Goal: Task Accomplishment & Management: Use online tool/utility

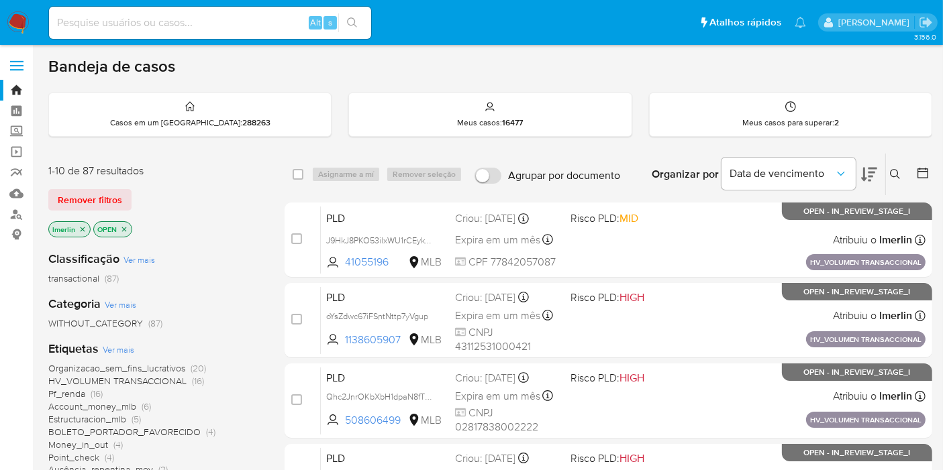
click at [86, 231] on p "lmerlin" at bounding box center [69, 229] width 41 height 15
click at [83, 229] on icon "close-filter" at bounding box center [83, 230] width 8 height 8
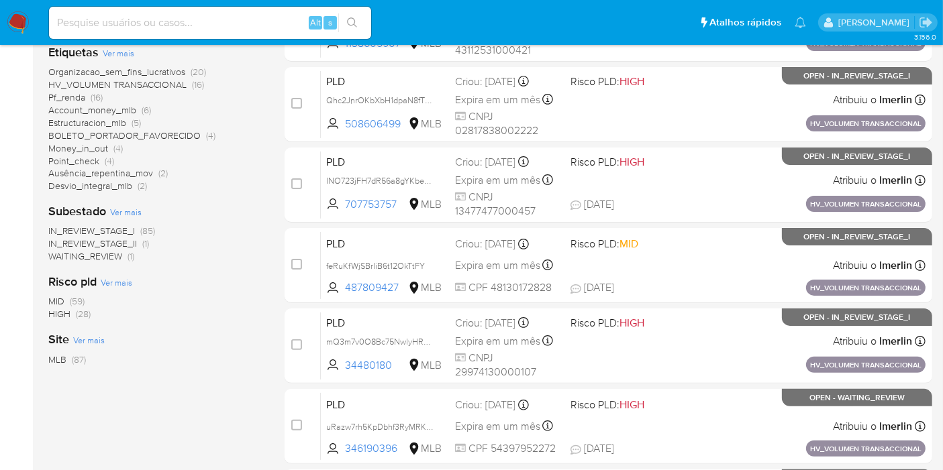
scroll to position [298, 0]
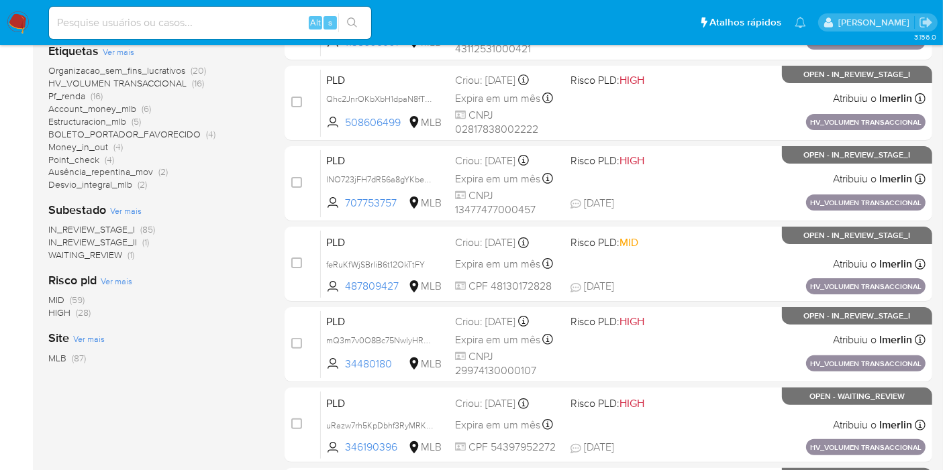
click at [74, 314] on span "HIGH (28)" at bounding box center [69, 313] width 42 height 13
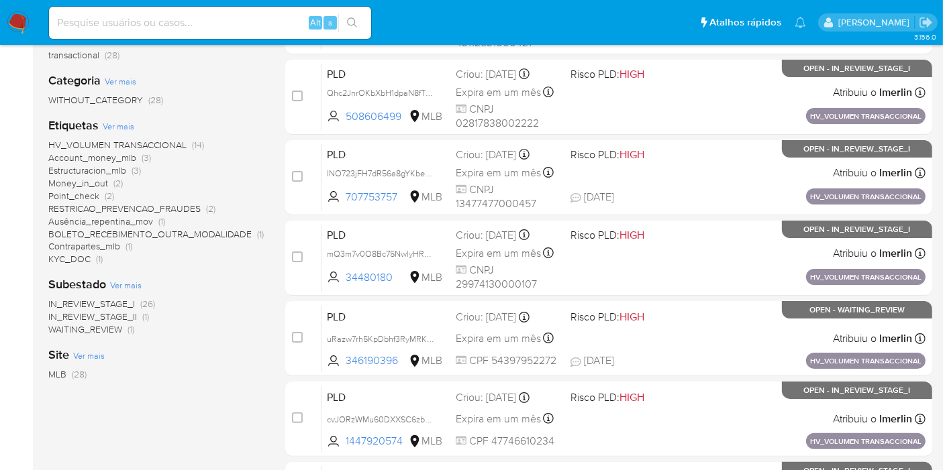
scroll to position [372, 0]
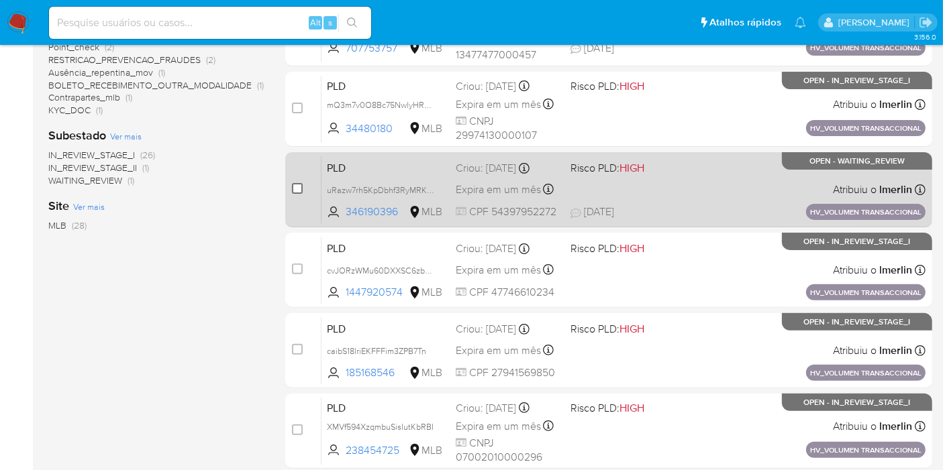
click at [301, 187] on input "checkbox" at bounding box center [297, 188] width 11 height 11
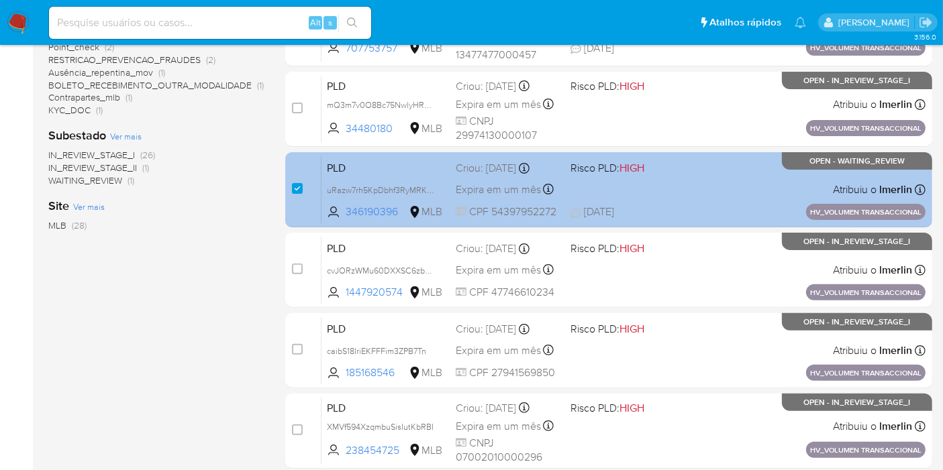
click at [293, 186] on input "checkbox" at bounding box center [297, 188] width 11 height 11
checkbox input "false"
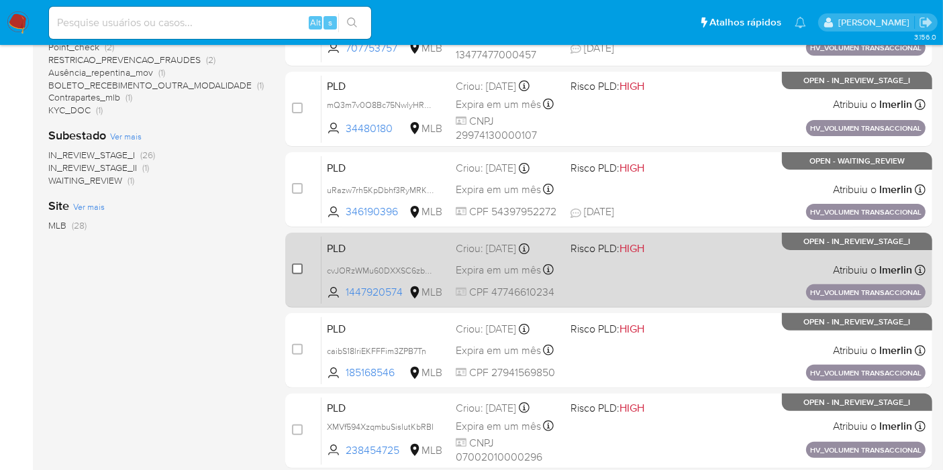
click at [297, 268] on input "checkbox" at bounding box center [297, 269] width 11 height 11
checkbox input "true"
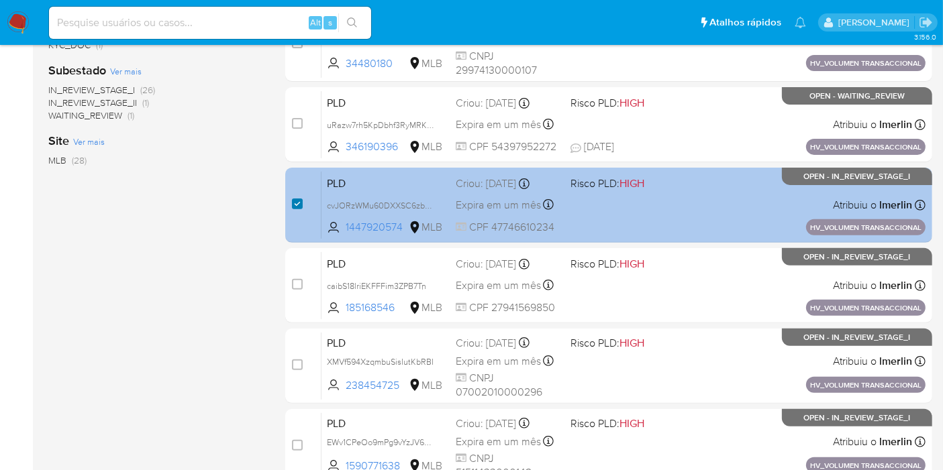
scroll to position [521, 0]
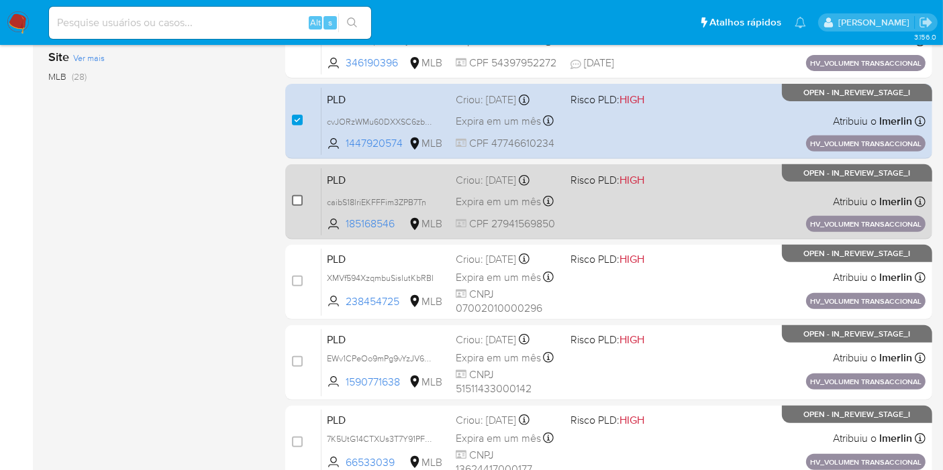
click at [297, 203] on input "checkbox" at bounding box center [297, 200] width 11 height 11
checkbox input "true"
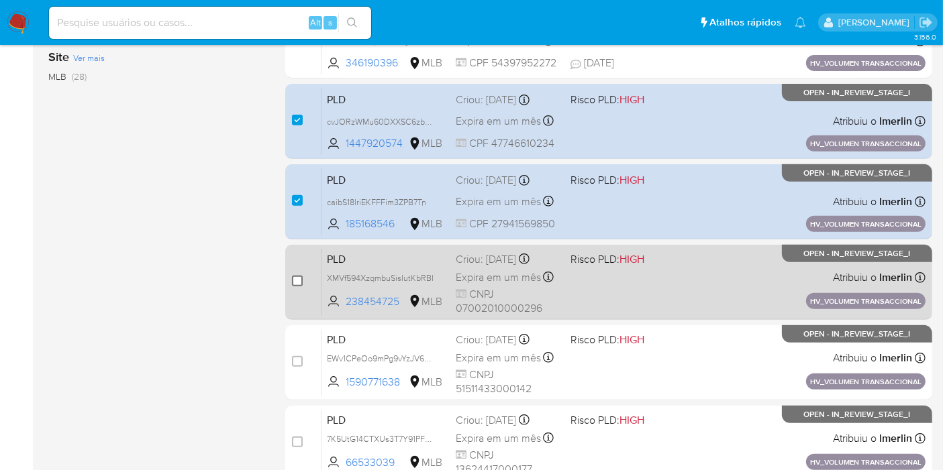
scroll to position [587, 0]
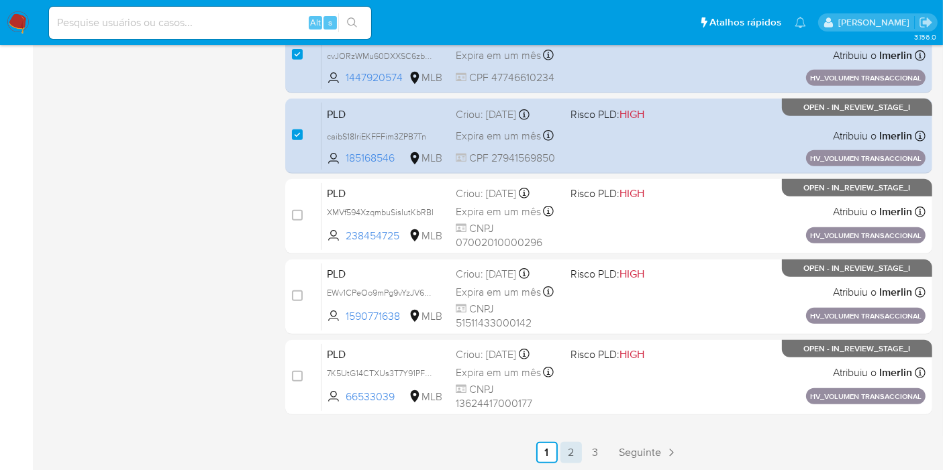
click at [568, 450] on link "2" at bounding box center [570, 452] width 21 height 21
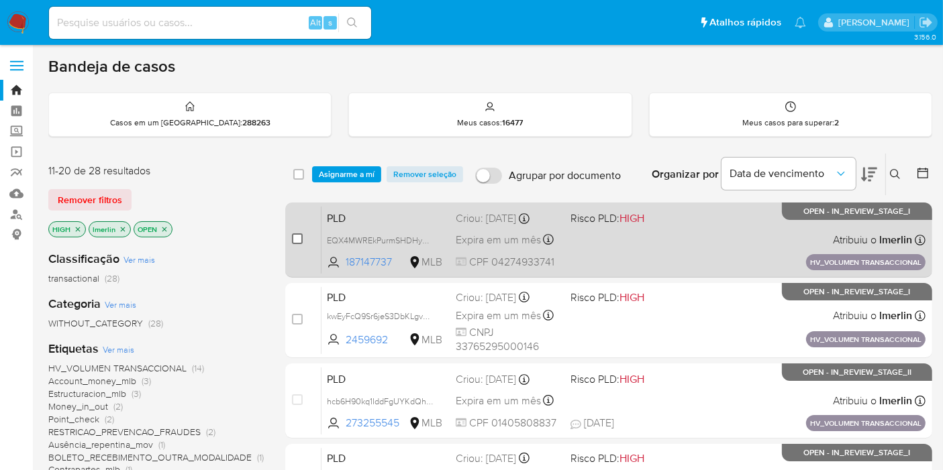
click at [300, 237] on input "checkbox" at bounding box center [297, 239] width 11 height 11
checkbox input "true"
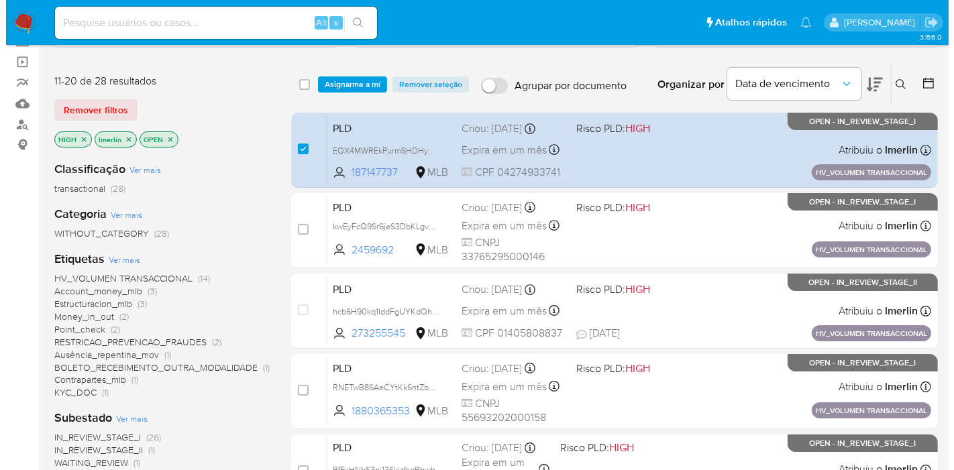
scroll to position [74, 0]
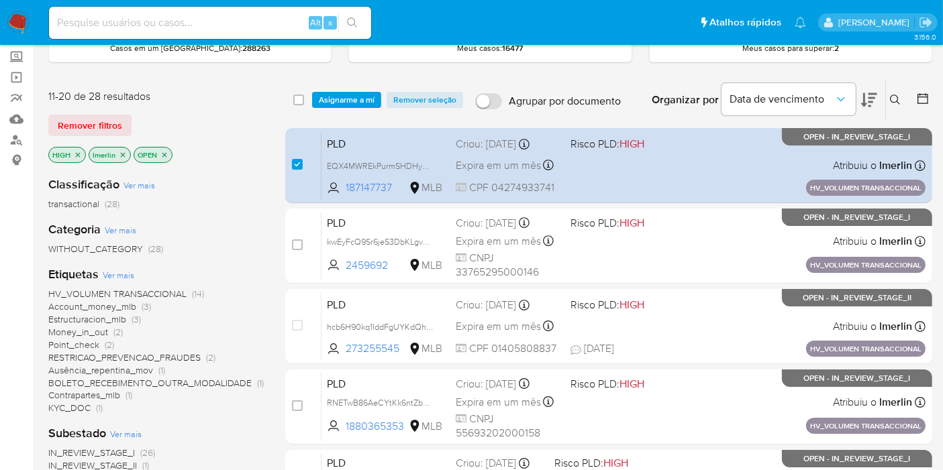
click at [334, 95] on span "Asignarme a mí" at bounding box center [347, 99] width 56 height 13
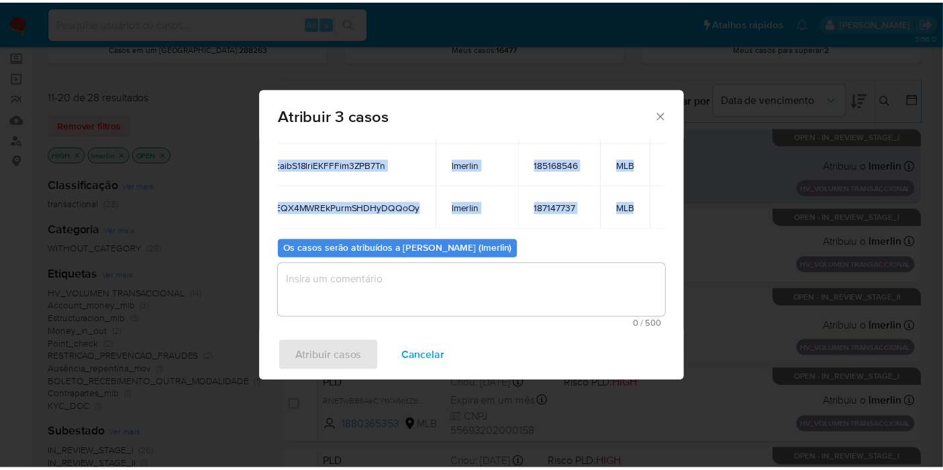
scroll to position [0, 61]
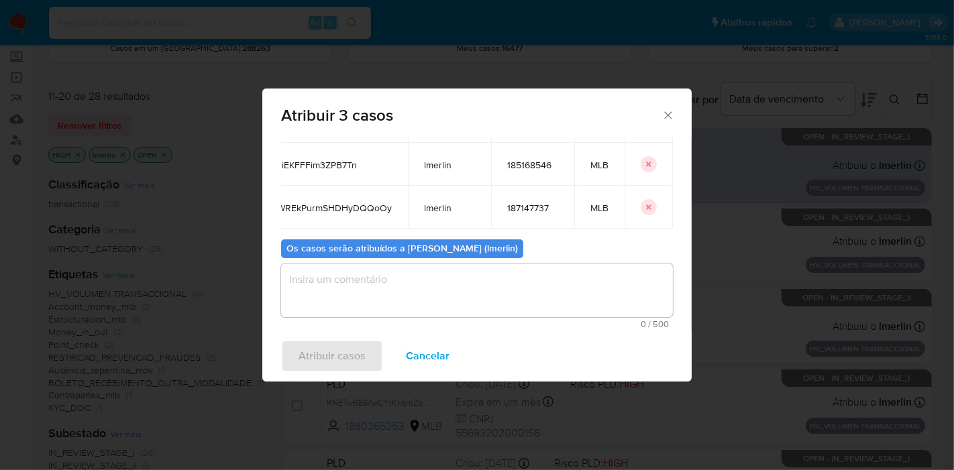
drag, startPoint x: 305, startPoint y: 229, endPoint x: 664, endPoint y: 186, distance: 361.0
click at [664, 186] on div "Casos para atribuir: ID Proprietário ID do usuário Site cvJORzWMu60DXXSC6zb9uL5…" at bounding box center [477, 234] width 430 height 193
copy thead "ID Proprietário ID do usuário Site"
click at [423, 361] on span "Cancelar" at bounding box center [428, 357] width 44 height 30
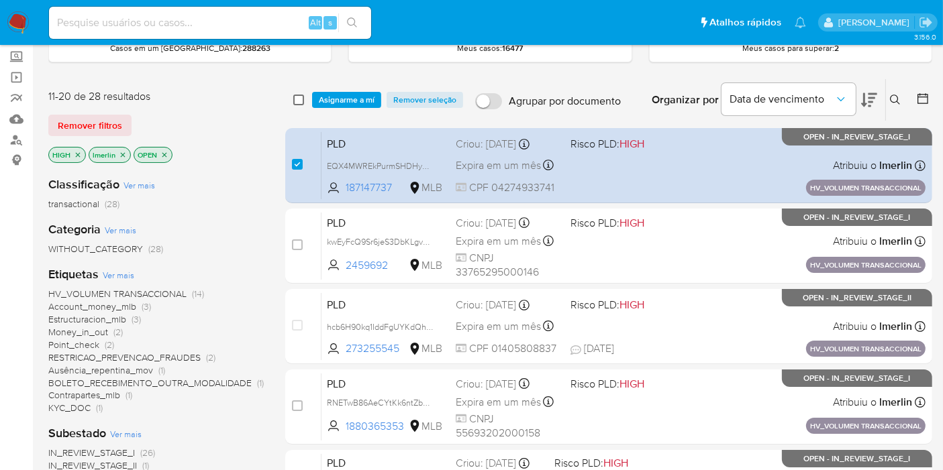
click at [298, 99] on input "checkbox" at bounding box center [298, 100] width 11 height 11
checkbox input "true"
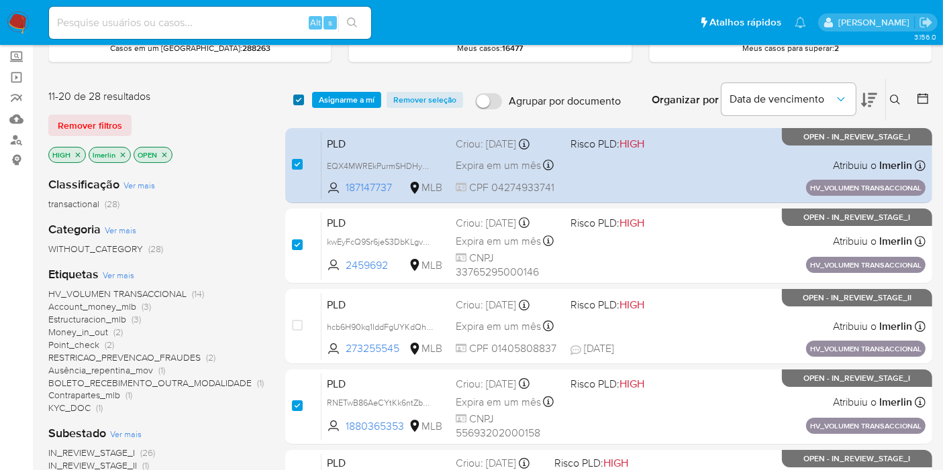
checkbox input "true"
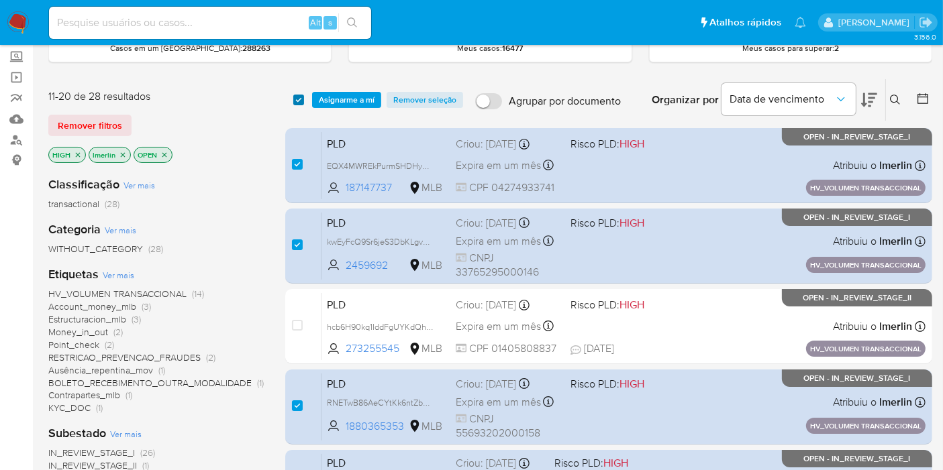
click at [298, 99] on input "checkbox" at bounding box center [298, 100] width 11 height 11
checkbox input "false"
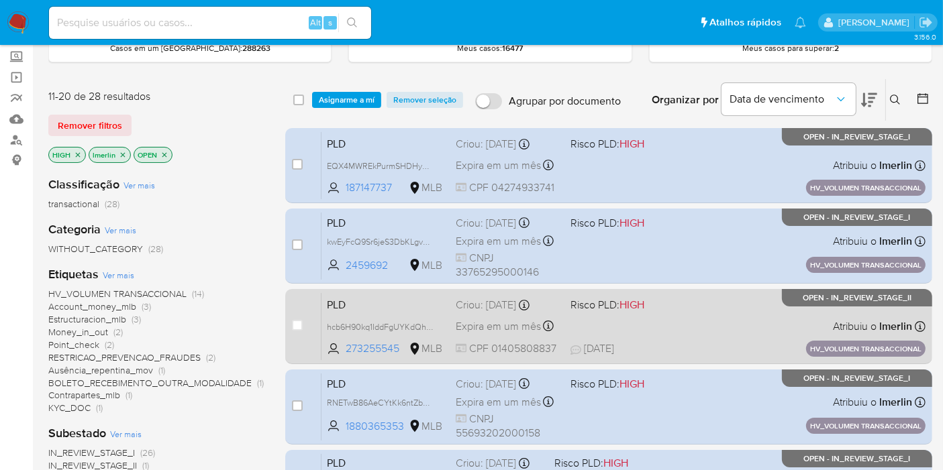
checkbox input "false"
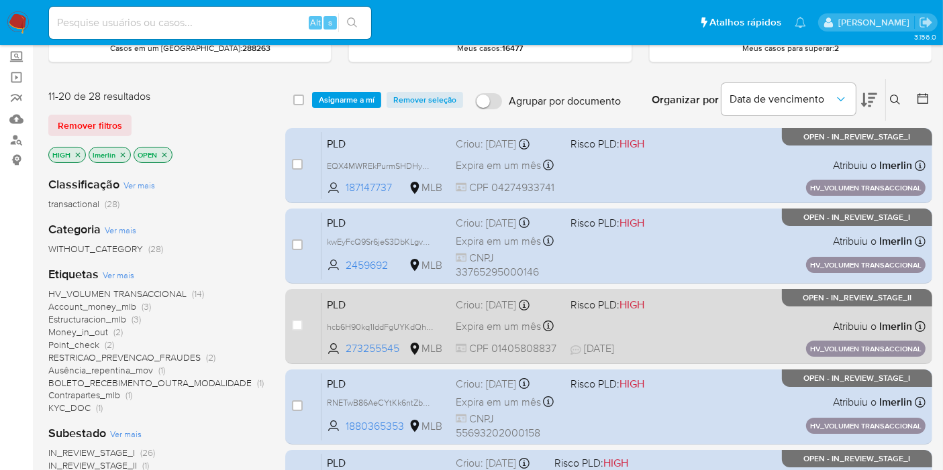
checkbox input "false"
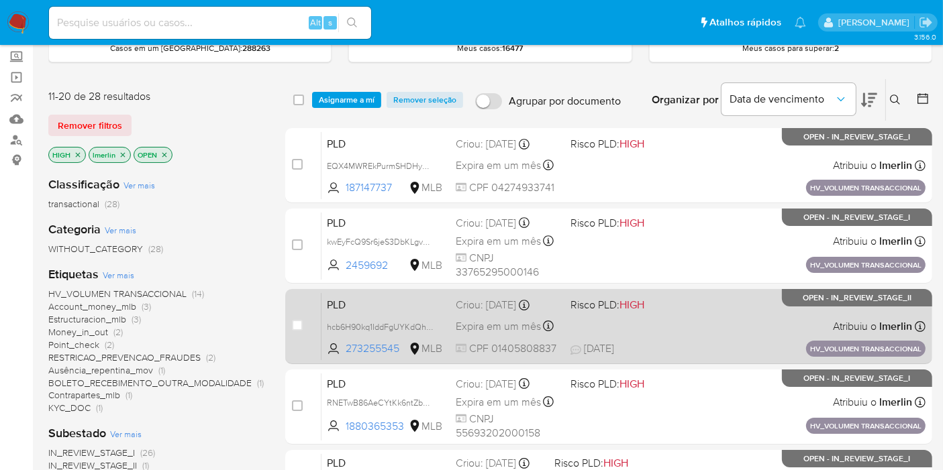
scroll to position [587, 0]
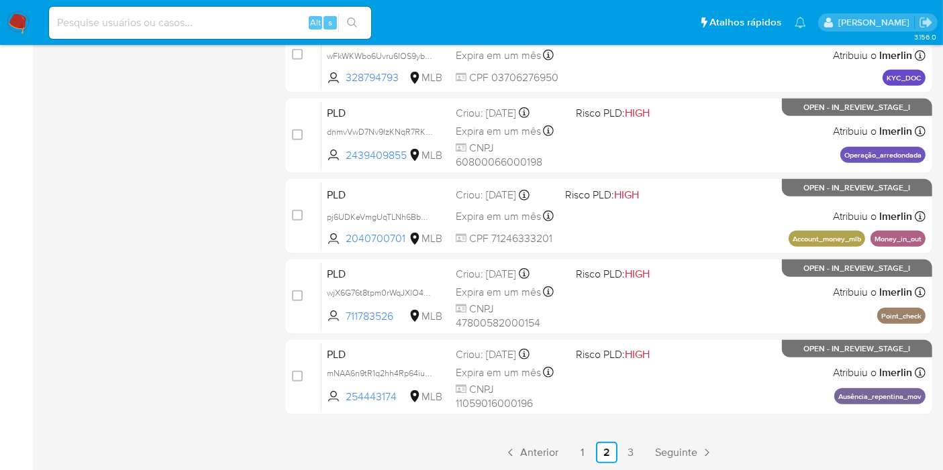
click at [578, 454] on link "1" at bounding box center [582, 452] width 21 height 21
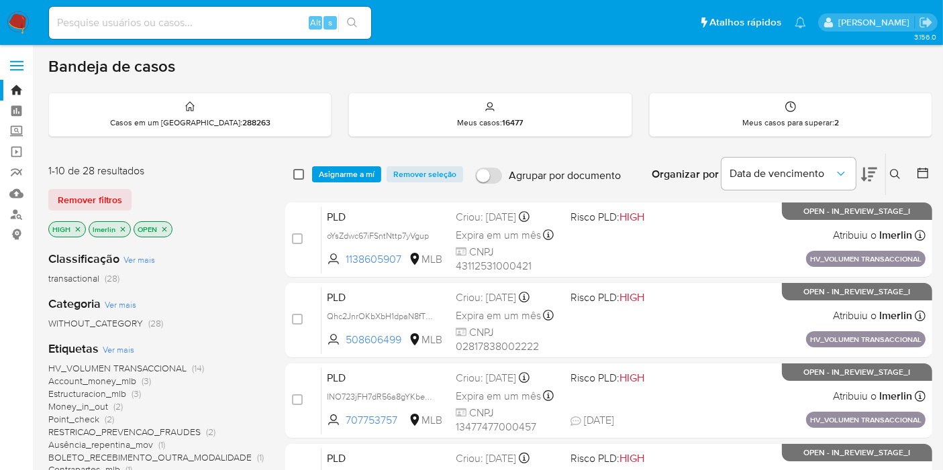
click at [299, 175] on input "checkbox" at bounding box center [298, 174] width 11 height 11
checkbox input "true"
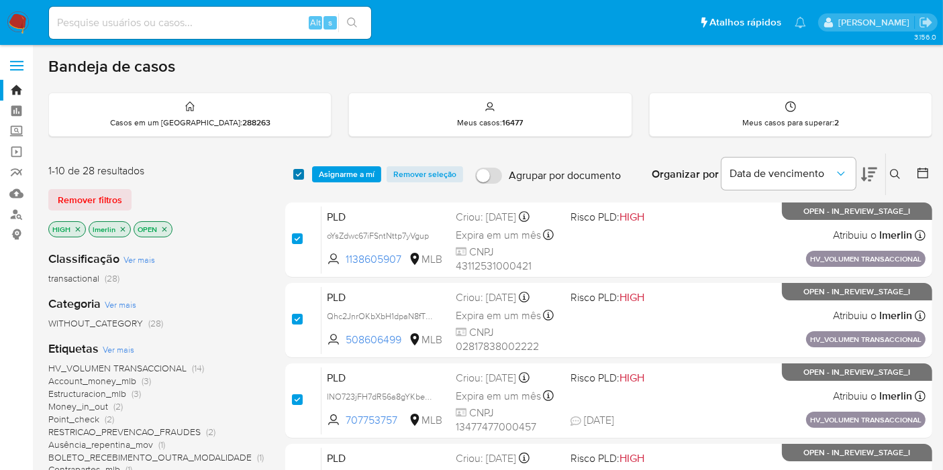
checkbox input "true"
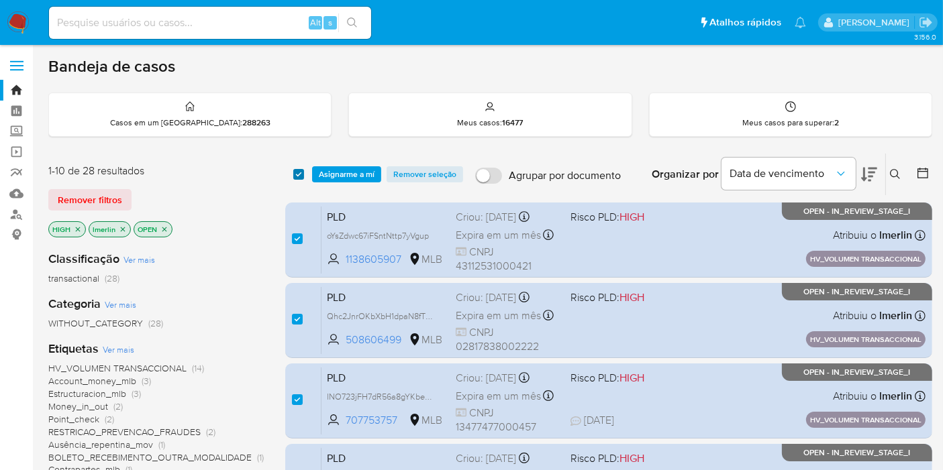
click at [299, 175] on input "checkbox" at bounding box center [298, 174] width 11 height 11
checkbox input "false"
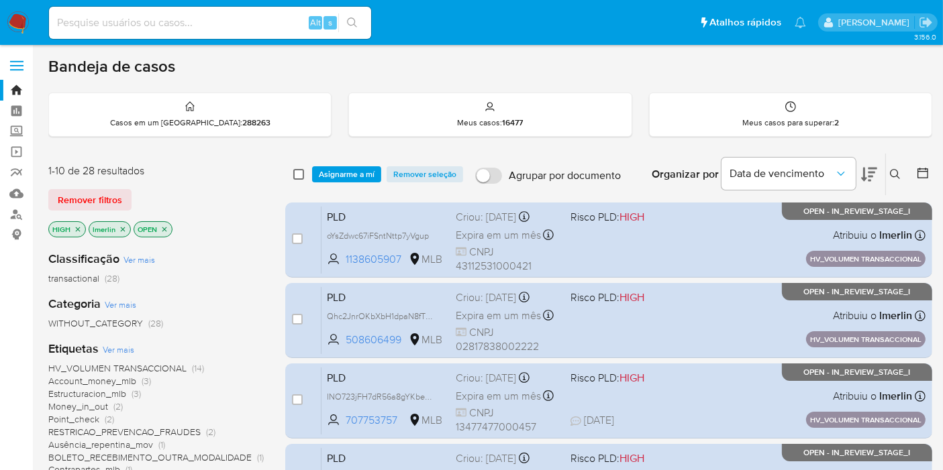
checkbox input "false"
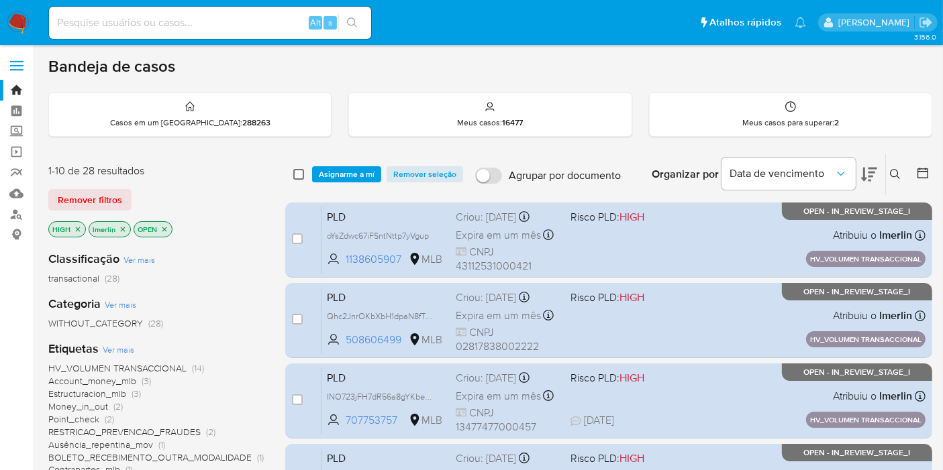
checkbox input "false"
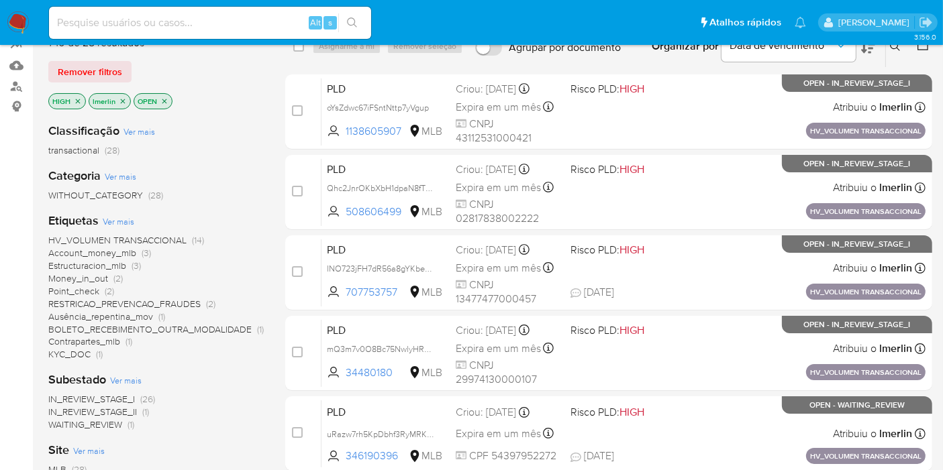
scroll to position [149, 0]
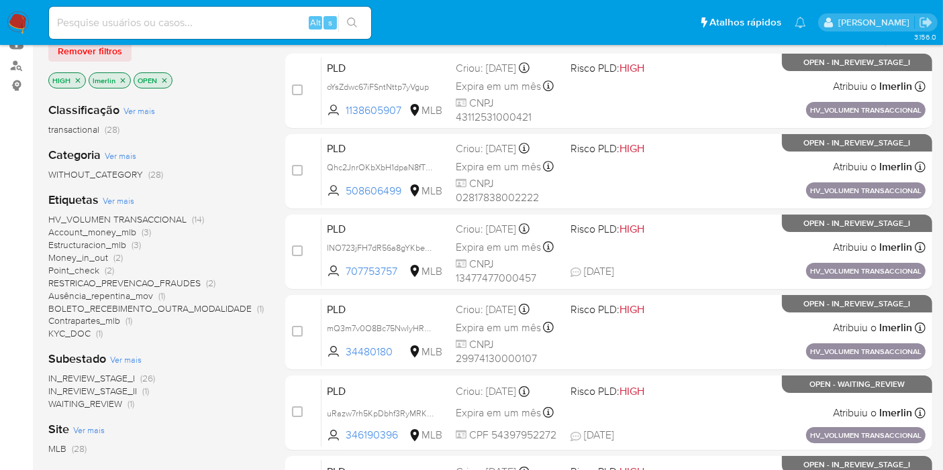
click at [97, 260] on span "Money_in_out" at bounding box center [78, 257] width 60 height 13
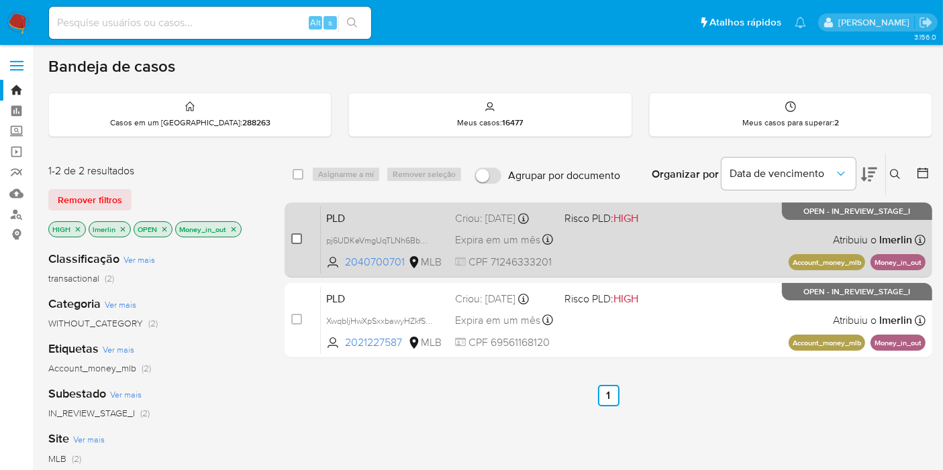
click at [297, 240] on input "checkbox" at bounding box center [296, 239] width 11 height 11
checkbox input "true"
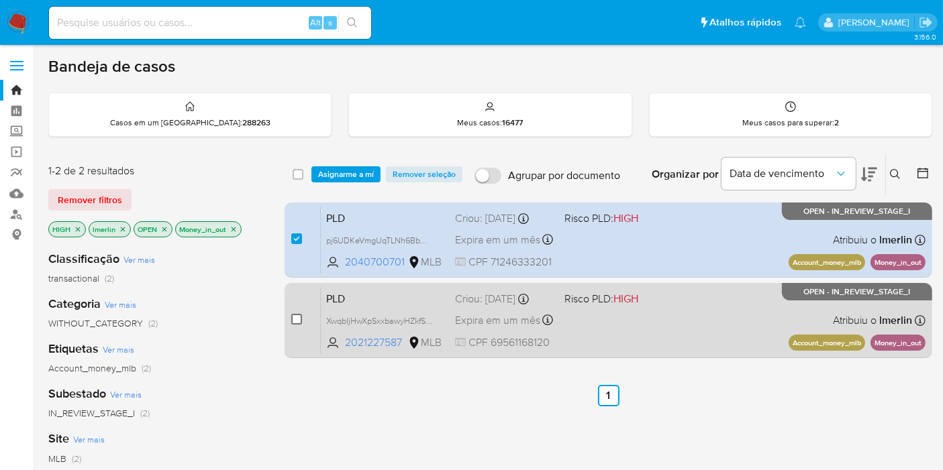
click at [295, 319] on input "checkbox" at bounding box center [296, 319] width 11 height 11
checkbox input "true"
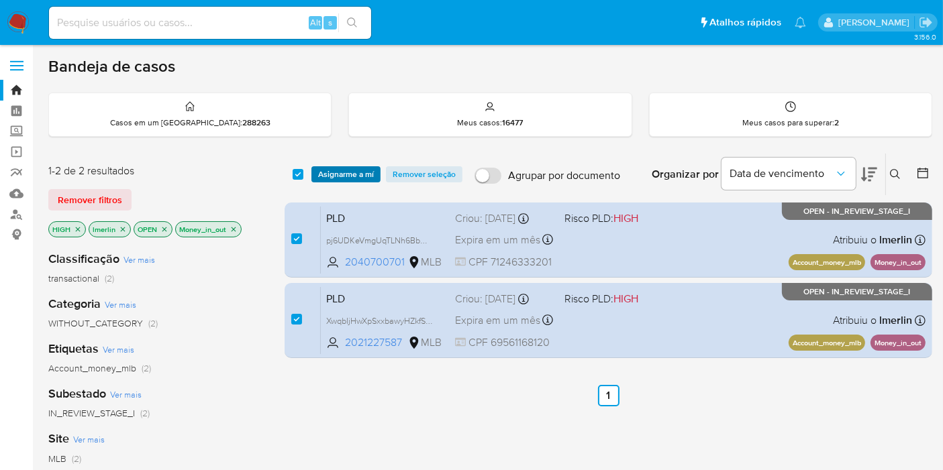
click at [357, 175] on span "Asignarme a mí" at bounding box center [346, 174] width 56 height 13
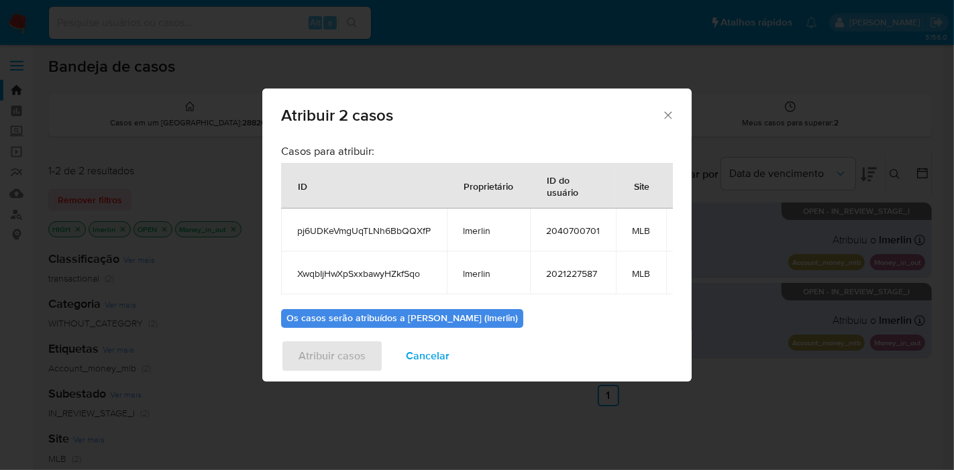
click at [368, 229] on span "pj6UDKeVmgUqTLNh6BbQQXfP" at bounding box center [364, 231] width 134 height 12
copy span "pj6UDKeVmgUqTLNh6BbQQXfP"
click at [347, 263] on td "XwqbIjHwXpSxxbawyHZkfSqo" at bounding box center [364, 273] width 166 height 43
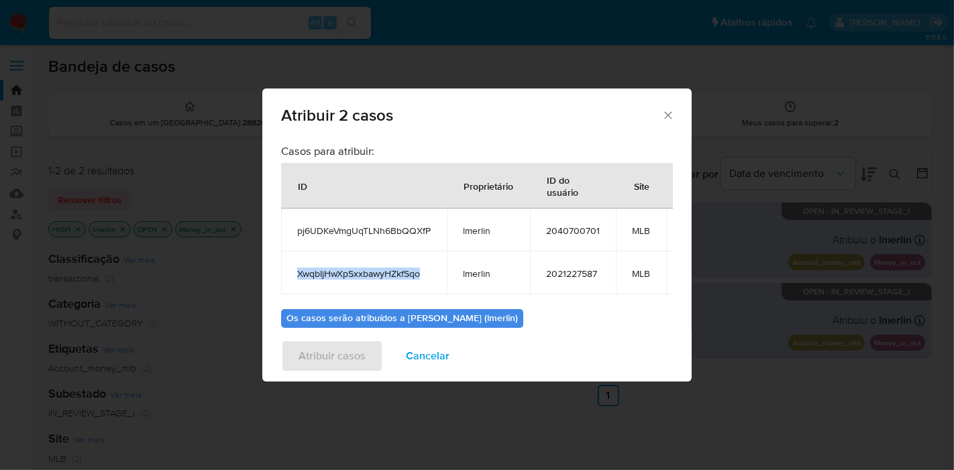
copy span "XwqbIjHwXpSxxbawyHZkfSqo"
click at [568, 240] on td "2040700701" at bounding box center [573, 230] width 86 height 43
click at [568, 239] on td "2040700701" at bounding box center [573, 230] width 86 height 43
copy span "2040700701"
click at [588, 291] on td "2021227587" at bounding box center [573, 273] width 86 height 43
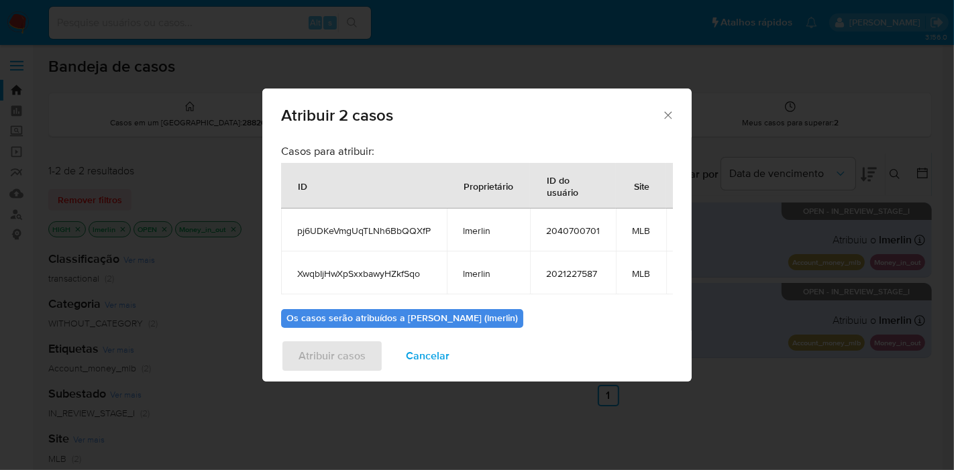
click at [581, 260] on td "2021227587" at bounding box center [573, 273] width 86 height 43
copy span "2021227587"
click at [428, 334] on div "Atribuir casos Cancelar" at bounding box center [477, 356] width 430 height 51
click at [423, 359] on span "Cancelar" at bounding box center [428, 357] width 44 height 30
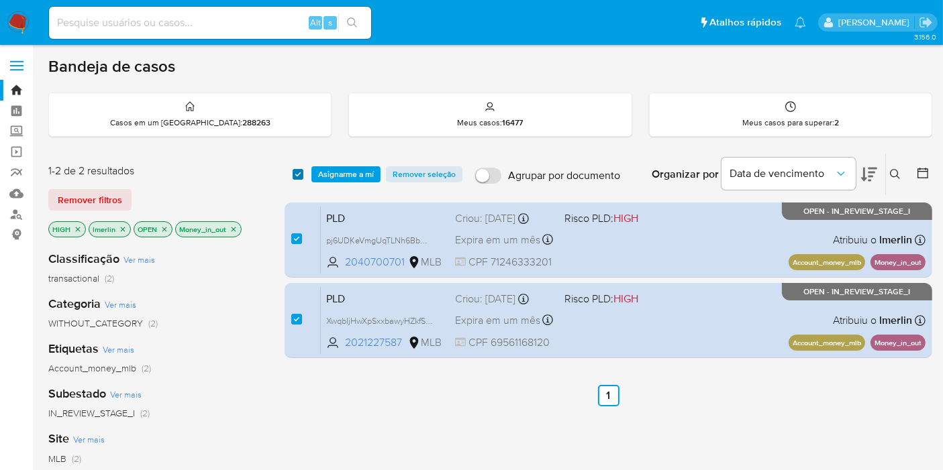
click at [293, 179] on input "checkbox" at bounding box center [298, 174] width 11 height 11
checkbox input "false"
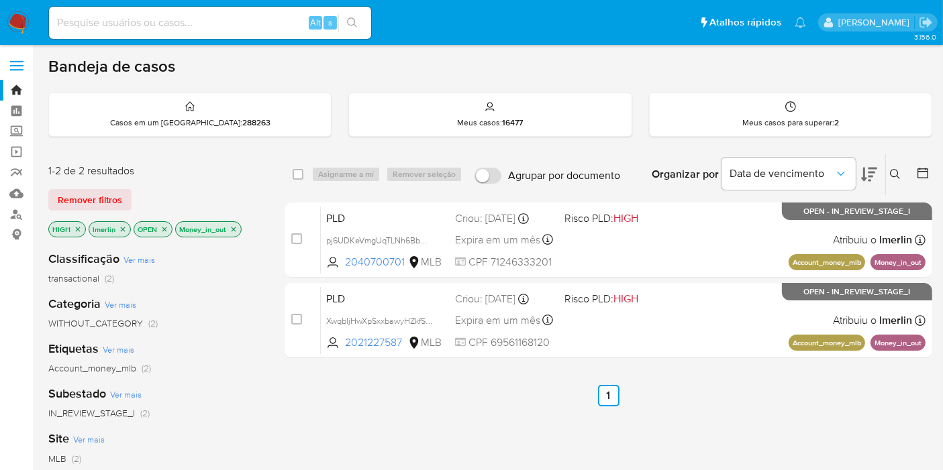
click at [232, 230] on icon "close-filter" at bounding box center [234, 230] width 8 height 8
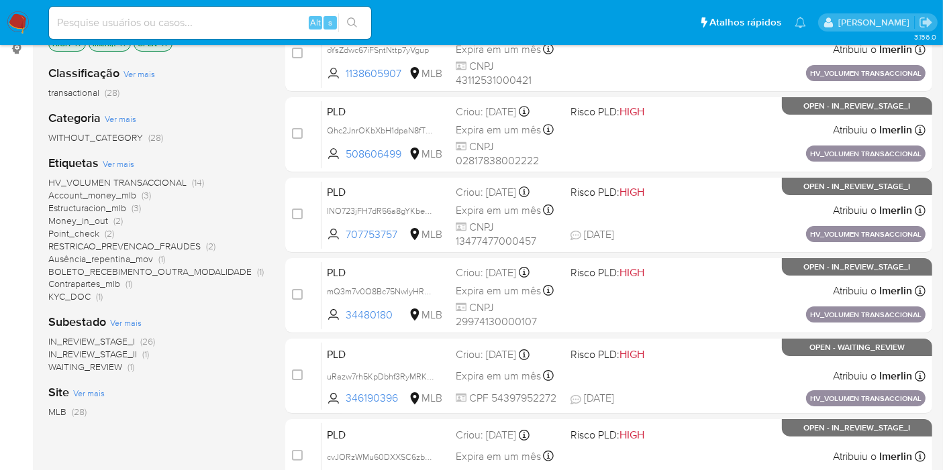
scroll to position [223, 0]
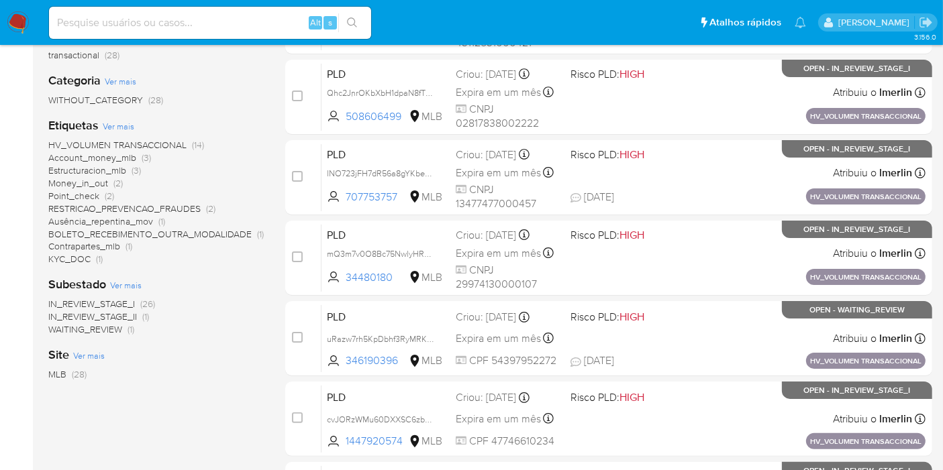
click at [99, 156] on span "Account_money_mlb" at bounding box center [92, 157] width 88 height 13
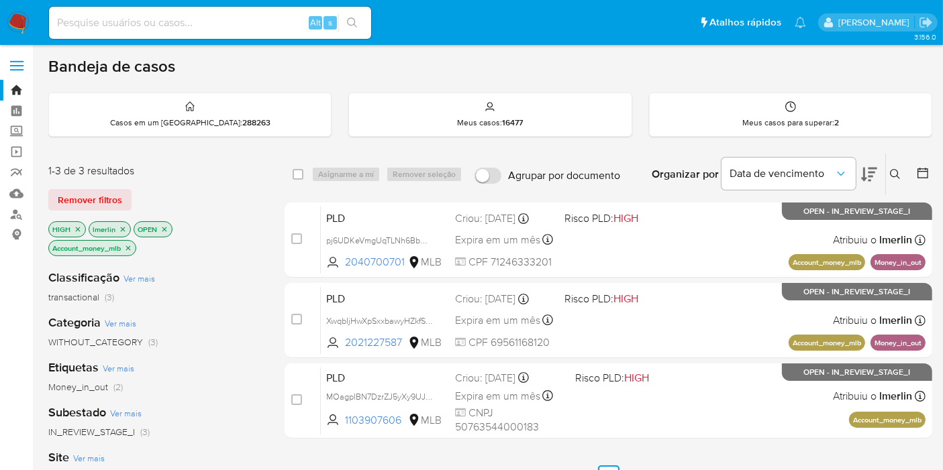
click at [130, 244] on icon "close-filter" at bounding box center [128, 248] width 8 height 8
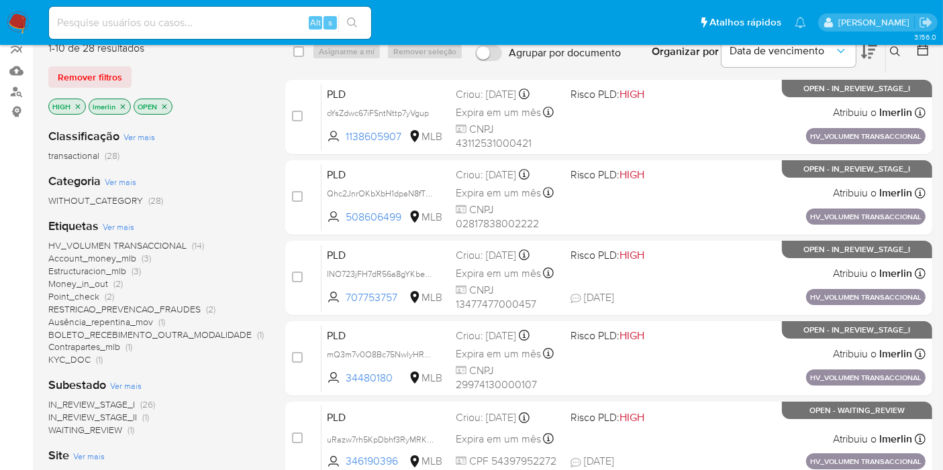
scroll to position [223, 0]
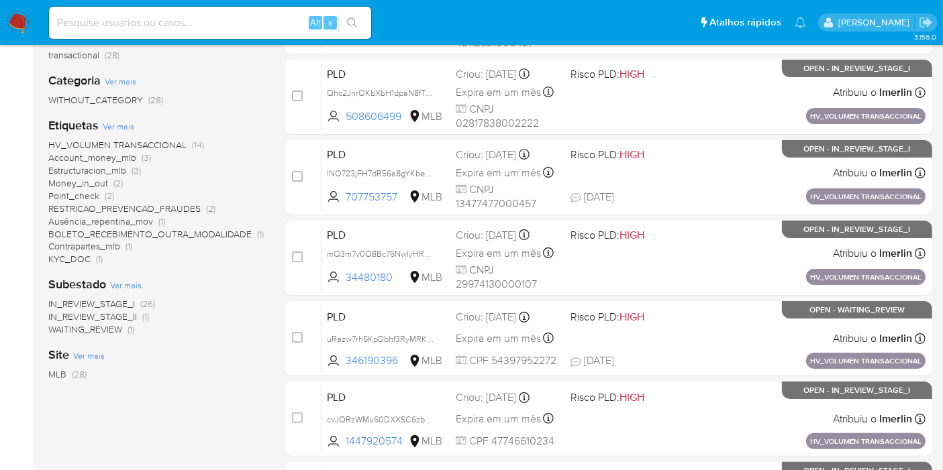
click at [102, 192] on span "Point_check (2)" at bounding box center [81, 196] width 66 height 13
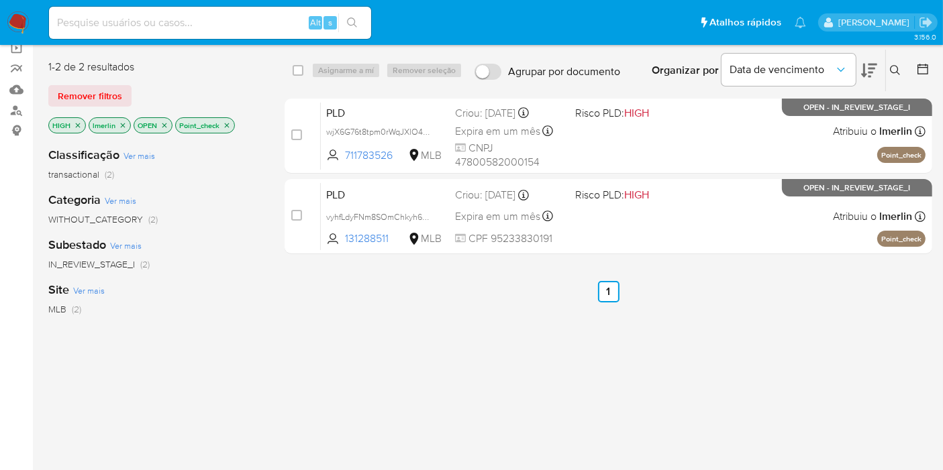
scroll to position [74, 0]
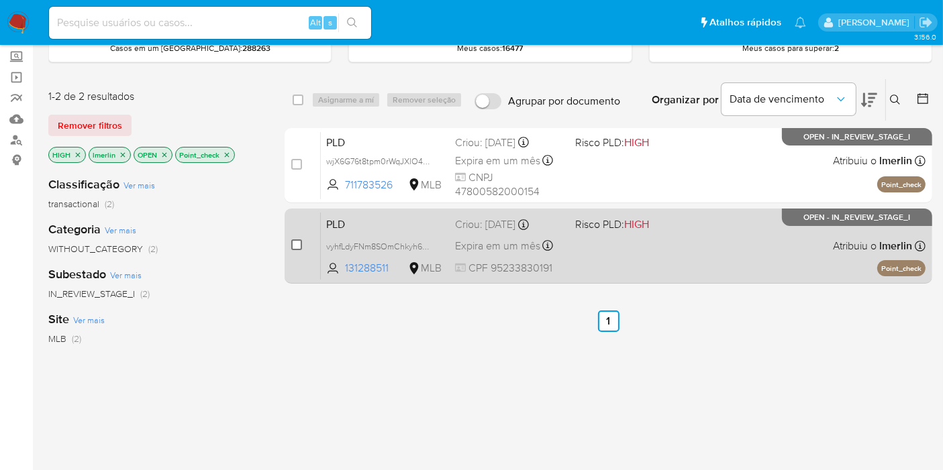
click at [296, 240] on input "checkbox" at bounding box center [296, 245] width 11 height 11
checkbox input "true"
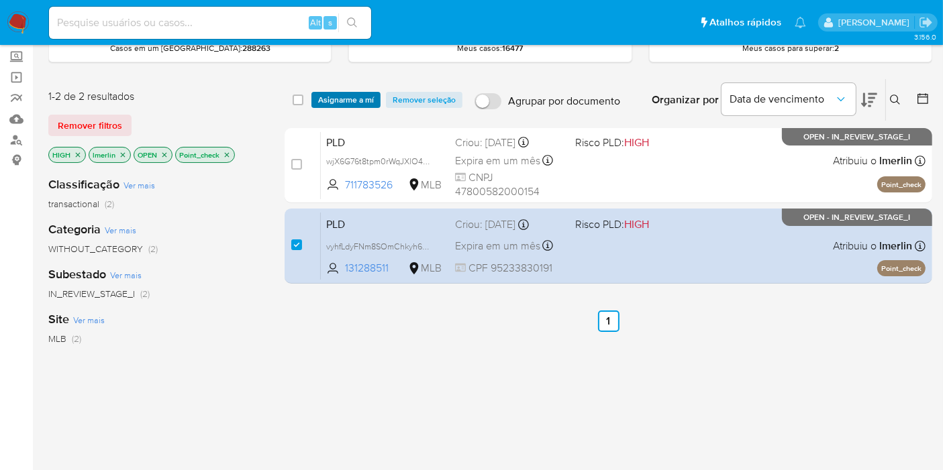
click at [354, 105] on span "Asignarme a mí" at bounding box center [346, 99] width 56 height 13
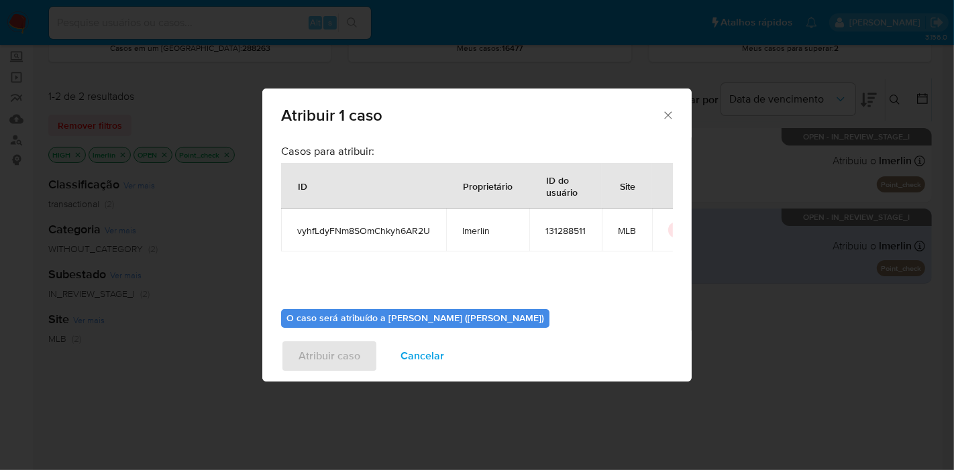
click at [368, 228] on span "vyhfLdyFNm8SOmChkyh6AR2U" at bounding box center [363, 231] width 133 height 12
copy span "vyhfLdyFNm8SOmChkyh6AR2U"
click at [563, 225] on span "131288511" at bounding box center [566, 231] width 40 height 12
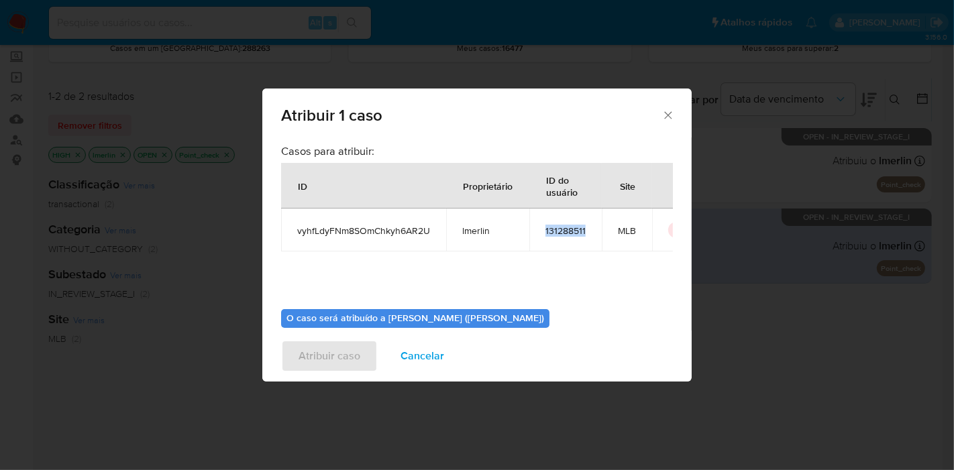
copy span "131288511"
click at [402, 349] on span "Cancelar" at bounding box center [423, 357] width 44 height 30
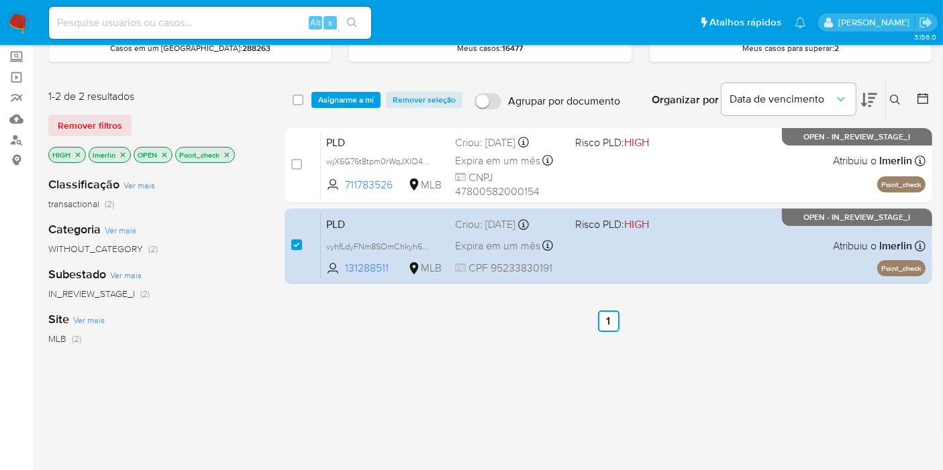
click at [223, 155] on icon "close-filter" at bounding box center [227, 155] width 8 height 8
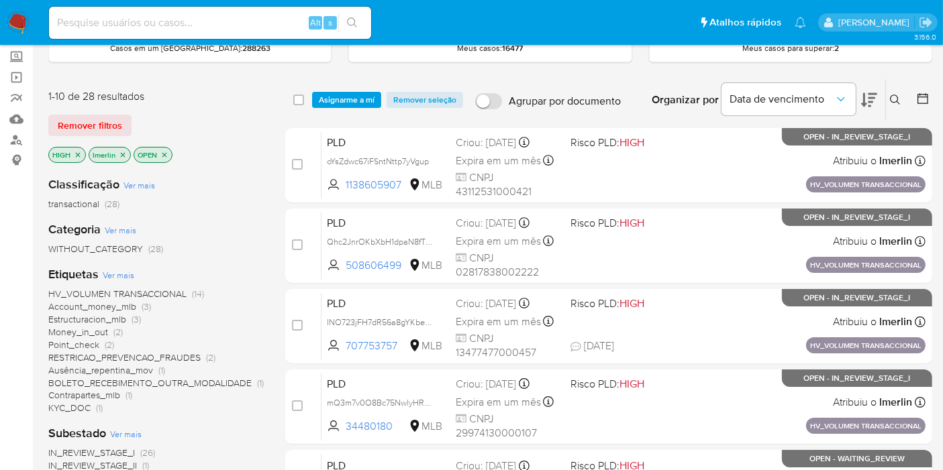
click at [135, 318] on span "(3)" at bounding box center [136, 319] width 9 height 13
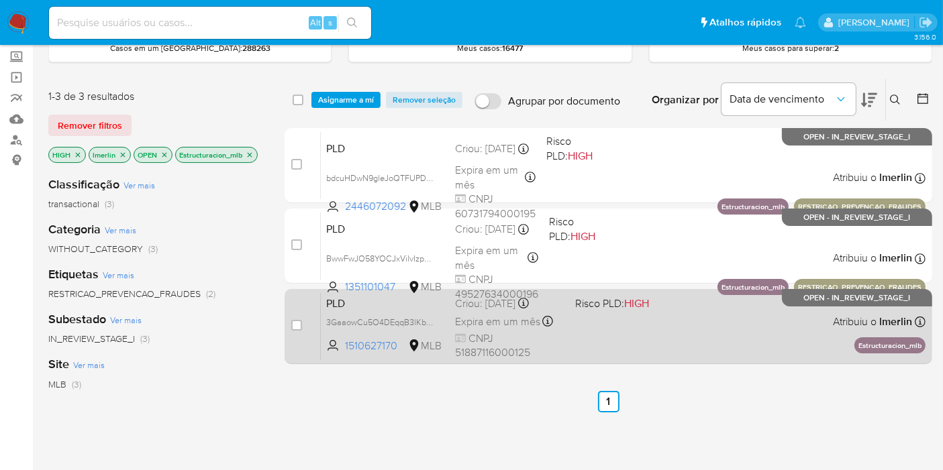
click at [349, 299] on span "PLD" at bounding box center [385, 302] width 118 height 17
click at [299, 328] on input "checkbox" at bounding box center [296, 325] width 11 height 11
checkbox input "true"
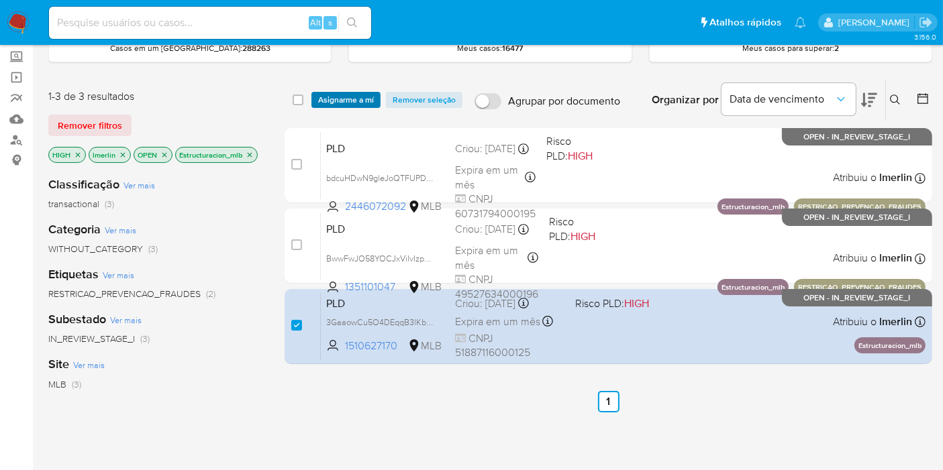
click at [346, 101] on span "Asignarme a mí" at bounding box center [346, 99] width 56 height 13
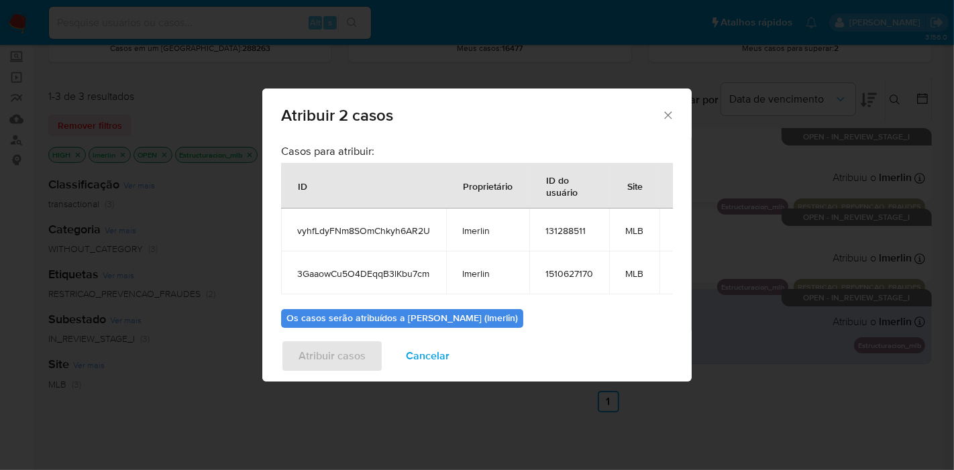
click at [411, 337] on div "Atribuir casos Cancelar" at bounding box center [477, 356] width 430 height 51
click at [410, 350] on span "Cancelar" at bounding box center [428, 357] width 44 height 30
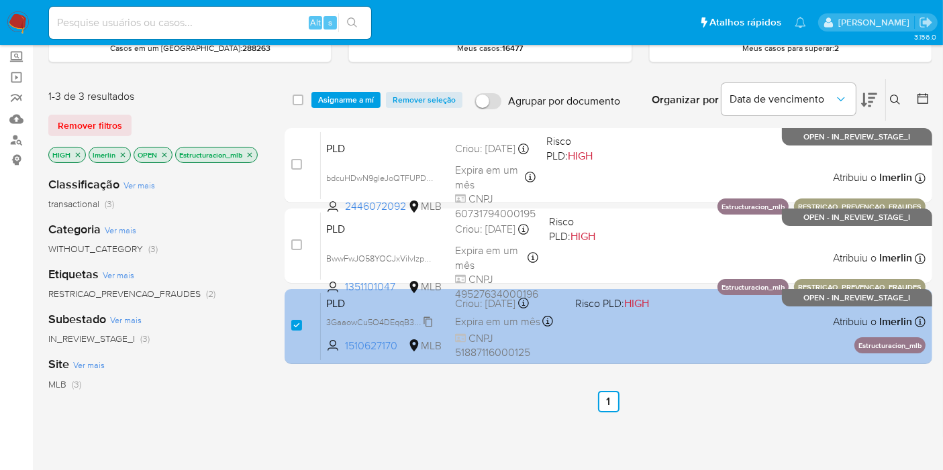
click at [429, 322] on span "3GaaowCu5O4DEqqB3lKbu7cm" at bounding box center [385, 321] width 119 height 15
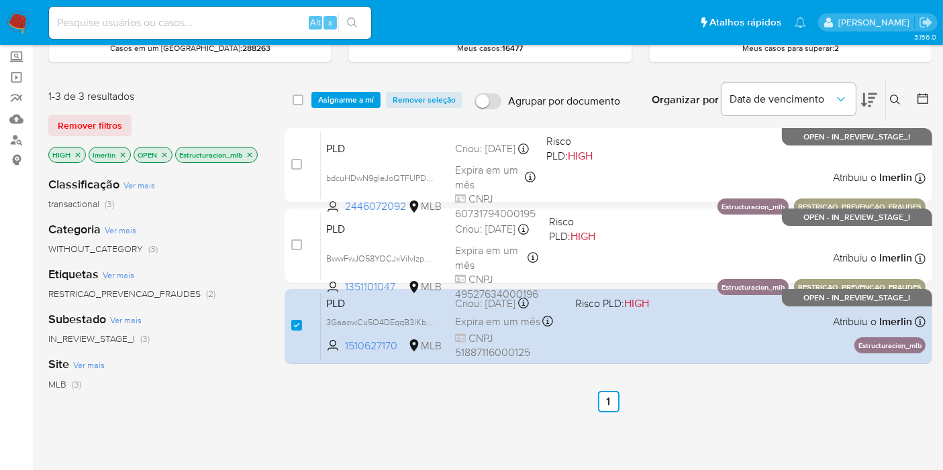
drag, startPoint x: 399, startPoint y: 350, endPoint x: 344, endPoint y: 373, distance: 59.8
click at [343, 359] on div "case-item-checkbox Incapaz de atribuir o caso PLD 3GaaowCu5O4DEqqB3lKbu7cm 1510…" at bounding box center [609, 326] width 648 height 75
click at [350, 413] on div "select-all-cases-checkbox Asignarme a mí Remover seleção Agrupar por documento …" at bounding box center [609, 383] width 648 height 608
click at [184, 16] on input at bounding box center [210, 22] width 322 height 17
paste input "cvJORzWMu60DXXSC6zb9uL5c"
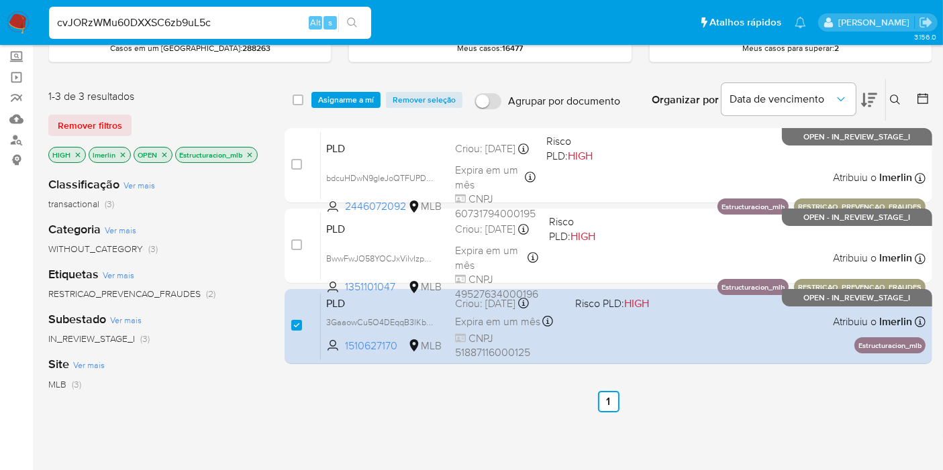
type input "cvJORzWMu60DXXSC6zb9uL5c"
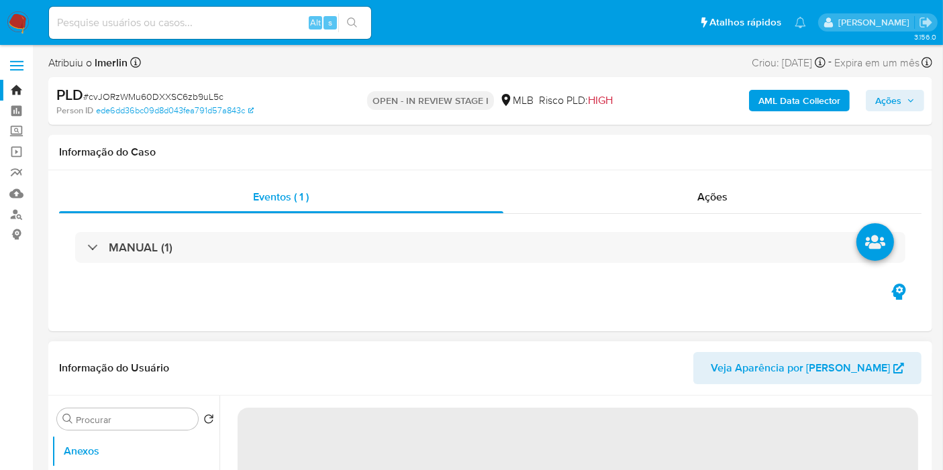
select select "10"
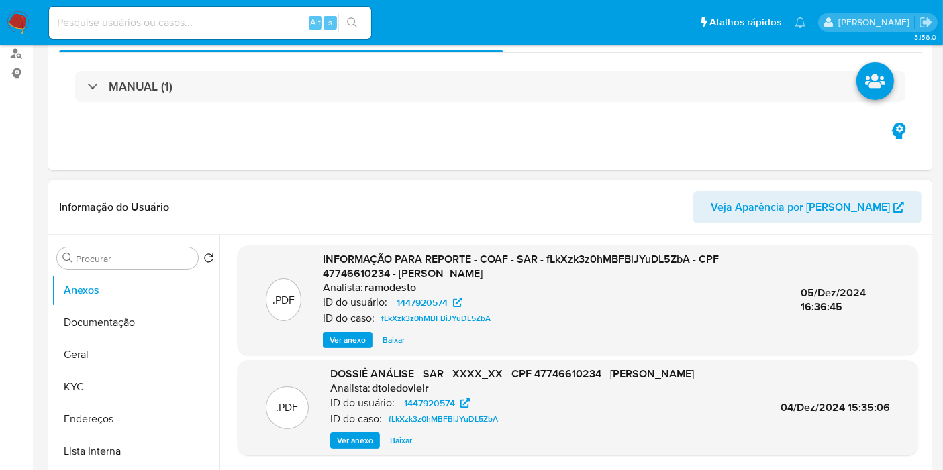
scroll to position [223, 0]
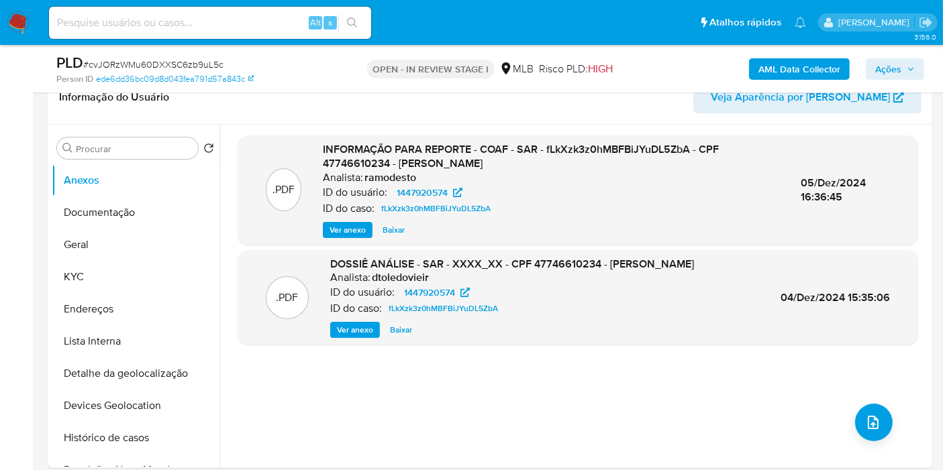
click at [772, 64] on b "AML Data Collector" at bounding box center [799, 68] width 82 height 21
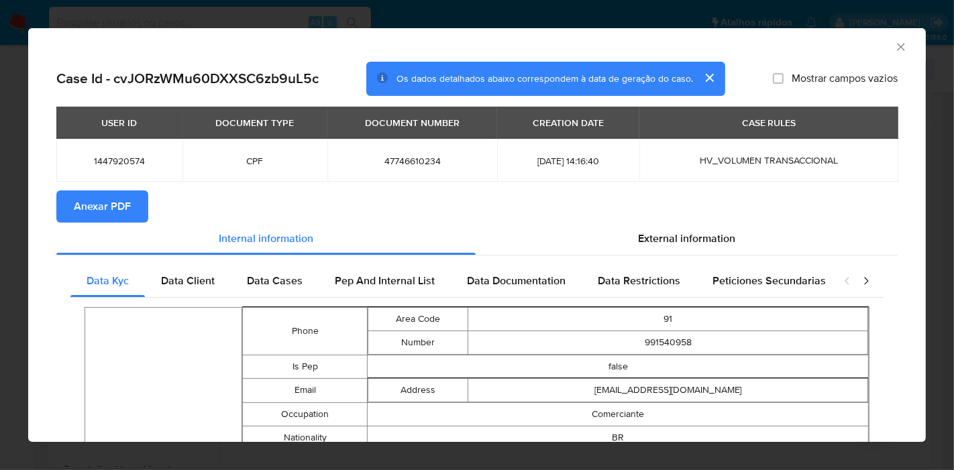
click at [89, 213] on span "Anexar PDF" at bounding box center [102, 207] width 57 height 30
click at [895, 45] on icon "Fechar a janela" at bounding box center [901, 46] width 13 height 13
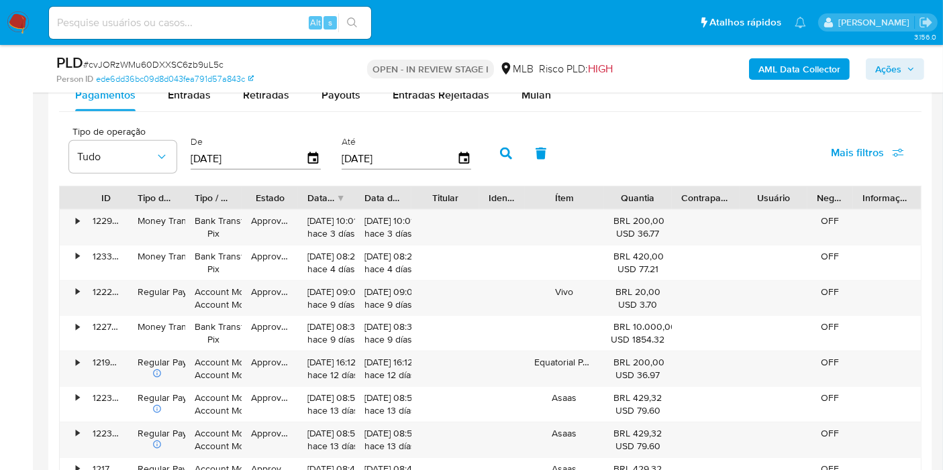
scroll to position [1342, 0]
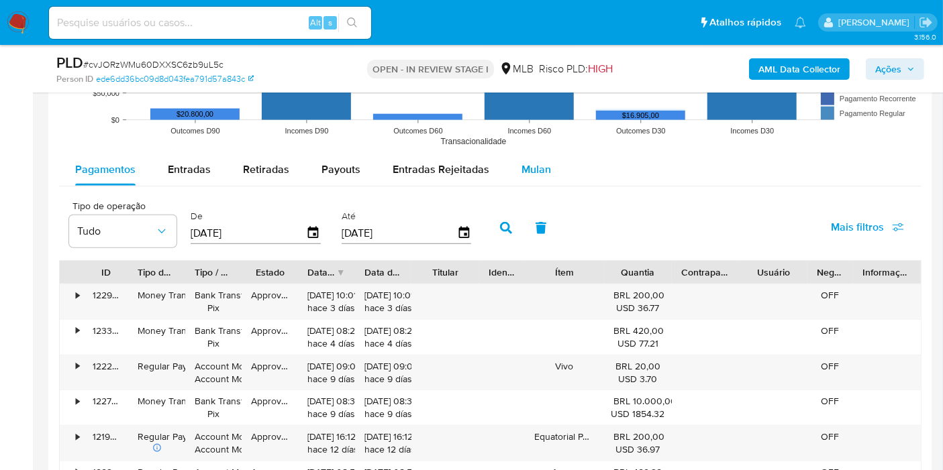
click at [526, 176] on div "Mulan" at bounding box center [536, 170] width 30 height 32
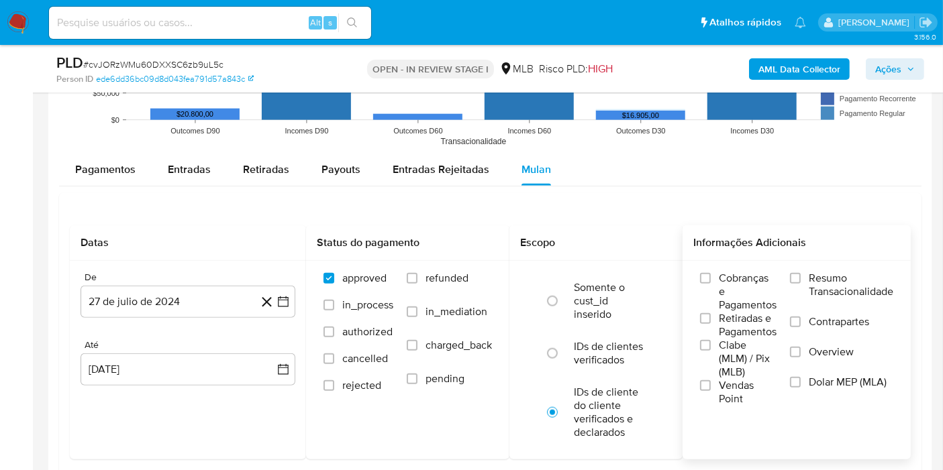
click at [827, 287] on span "Resumo Transacionalidade" at bounding box center [851, 285] width 85 height 27
click at [801, 284] on input "Resumo Transacionalidade" at bounding box center [795, 278] width 11 height 11
click at [285, 312] on button "27 de julio de 2024" at bounding box center [188, 302] width 215 height 32
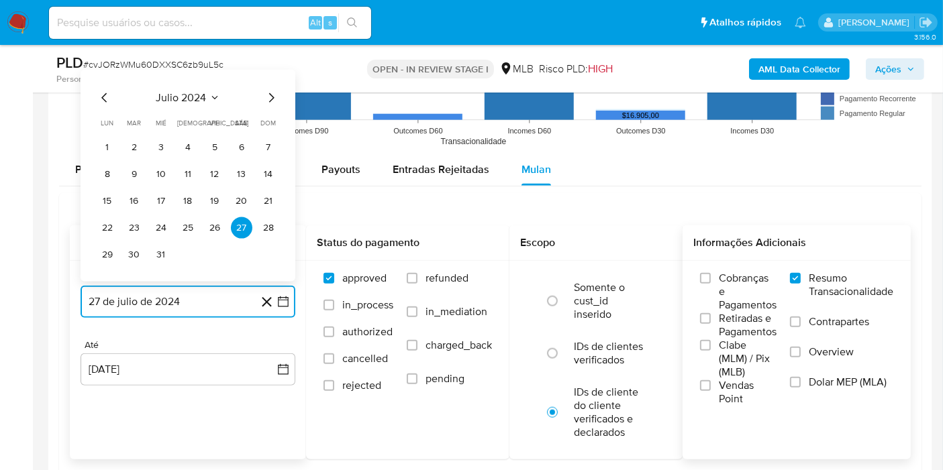
click at [202, 93] on span "julio 2024" at bounding box center [181, 97] width 50 height 13
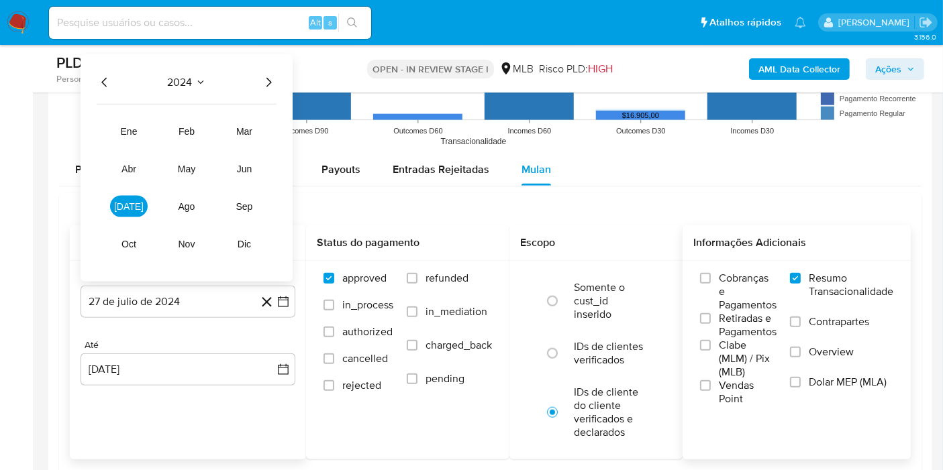
click at [268, 79] on icon "Año siguiente" at bounding box center [268, 82] width 16 height 16
click at [129, 207] on span "[DATE]" at bounding box center [129, 206] width 30 height 11
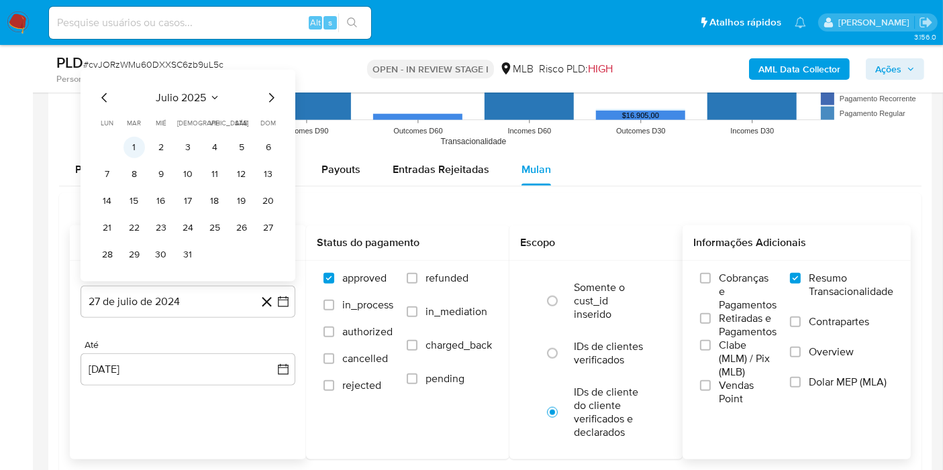
click at [133, 145] on button "1" at bounding box center [133, 147] width 21 height 21
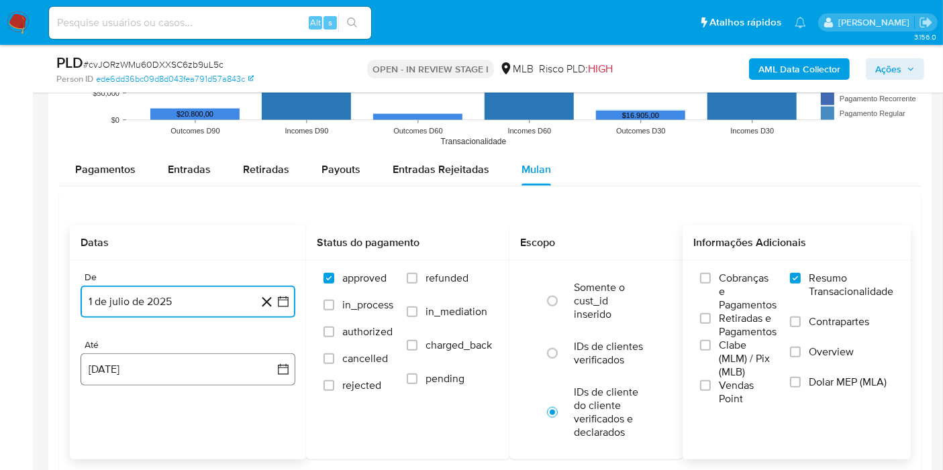
drag, startPoint x: 278, startPoint y: 381, endPoint x: 250, endPoint y: 363, distance: 33.5
click at [277, 381] on button "[DATE]" at bounding box center [188, 370] width 215 height 32
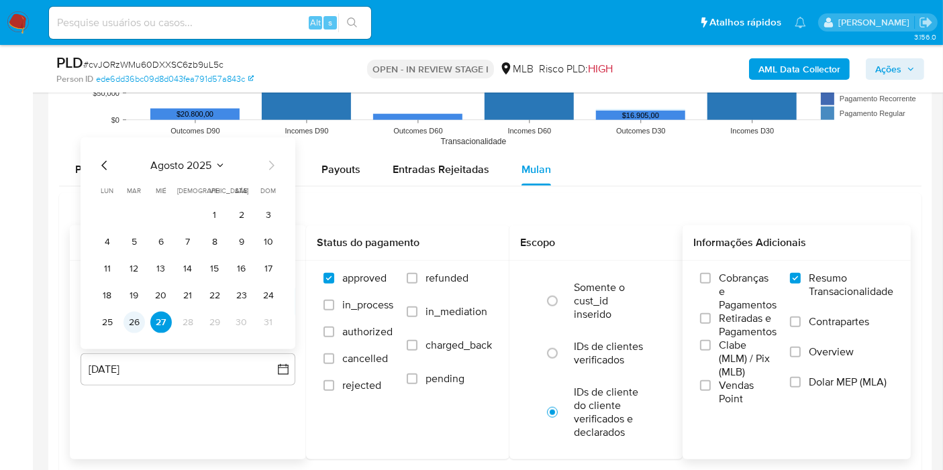
click at [136, 321] on button "26" at bounding box center [133, 322] width 21 height 21
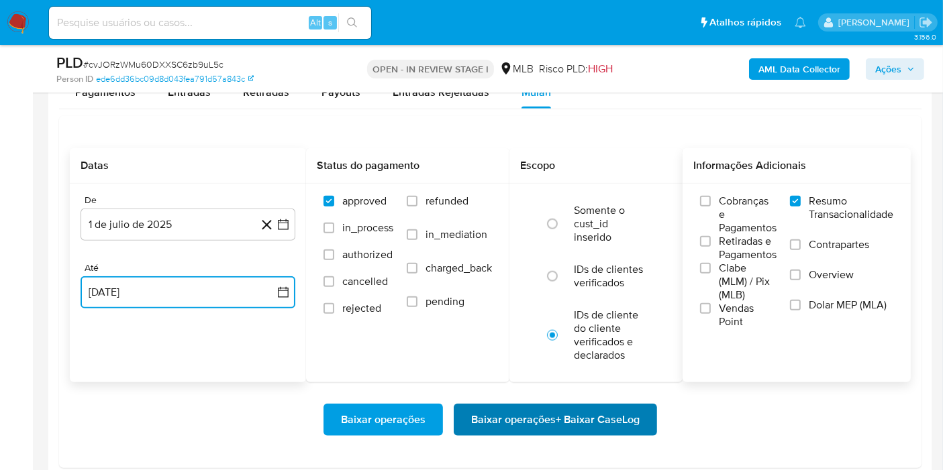
scroll to position [1491, 0]
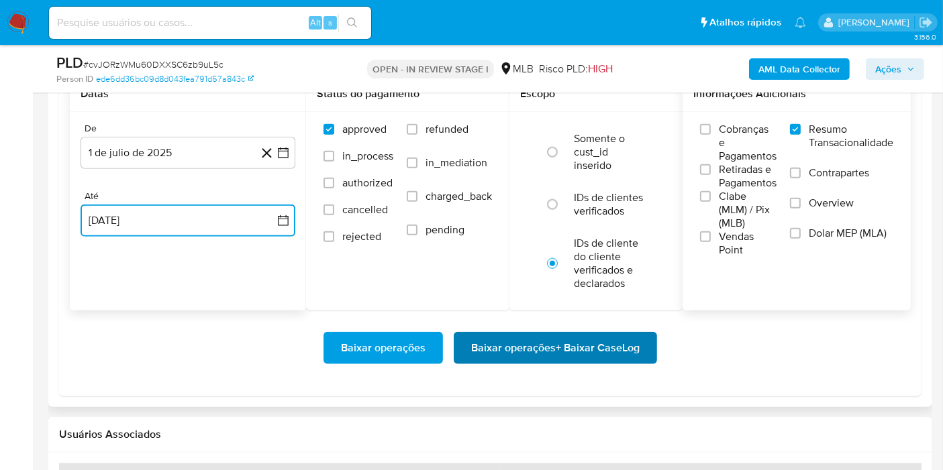
click at [542, 354] on span "Baixar operações + Baixar CaseLog" at bounding box center [555, 349] width 168 height 30
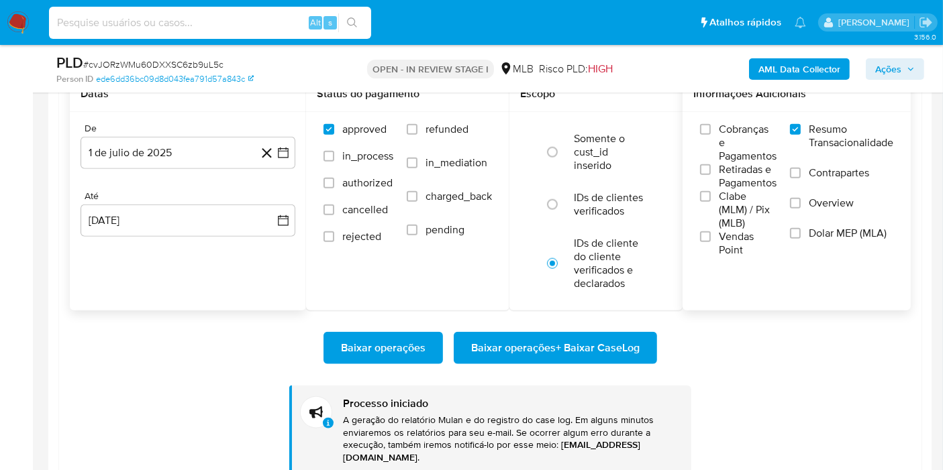
click at [119, 18] on input at bounding box center [210, 22] width 322 height 17
paste input "caibS18lriEKFFFim3ZPB7Tn"
type input "caibS18lriEKFFFim3ZPB7Tn"
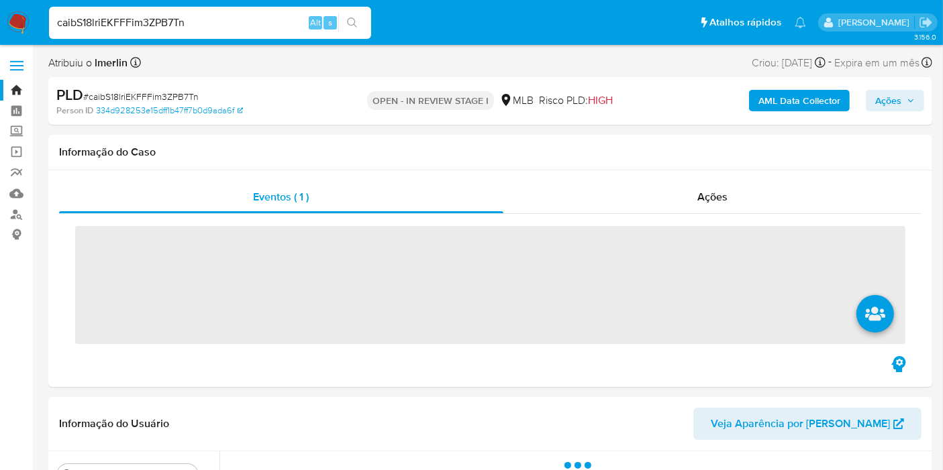
click at [769, 110] on b "AML Data Collector" at bounding box center [799, 100] width 82 height 21
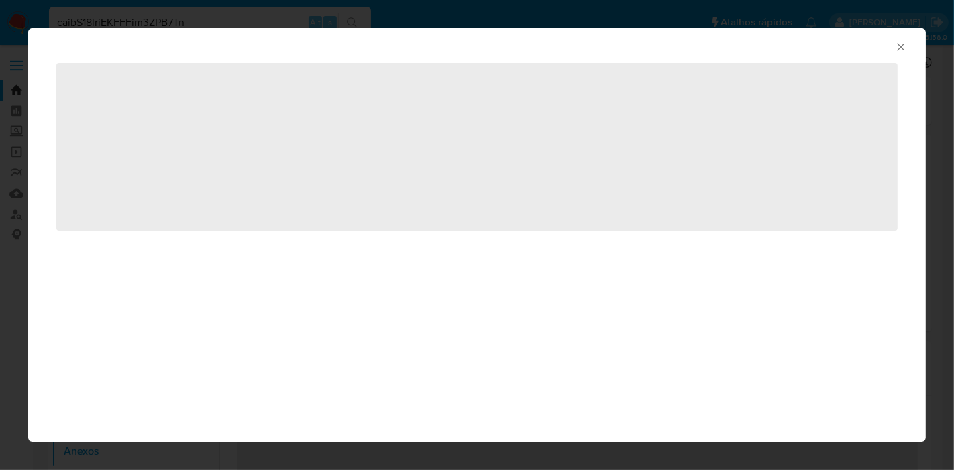
select select "10"
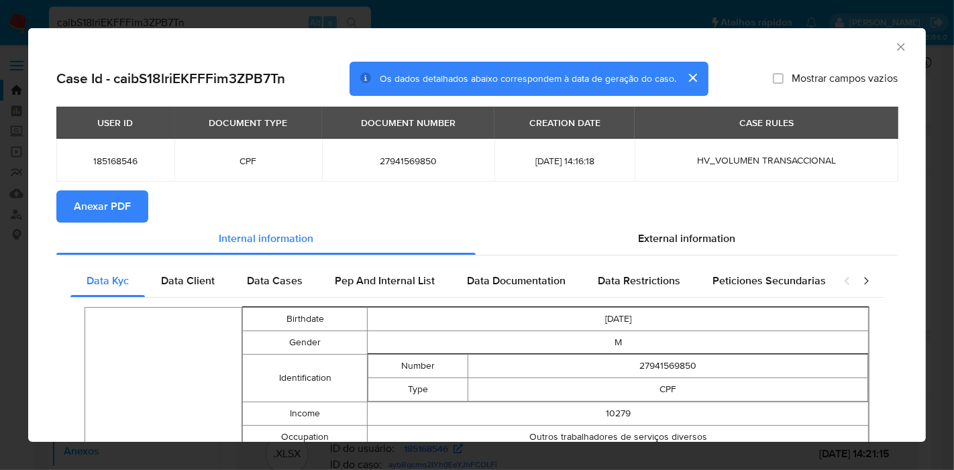
click at [117, 206] on span "Anexar PDF" at bounding box center [102, 207] width 57 height 30
click at [897, 44] on icon "Fechar a janela" at bounding box center [900, 46] width 7 height 7
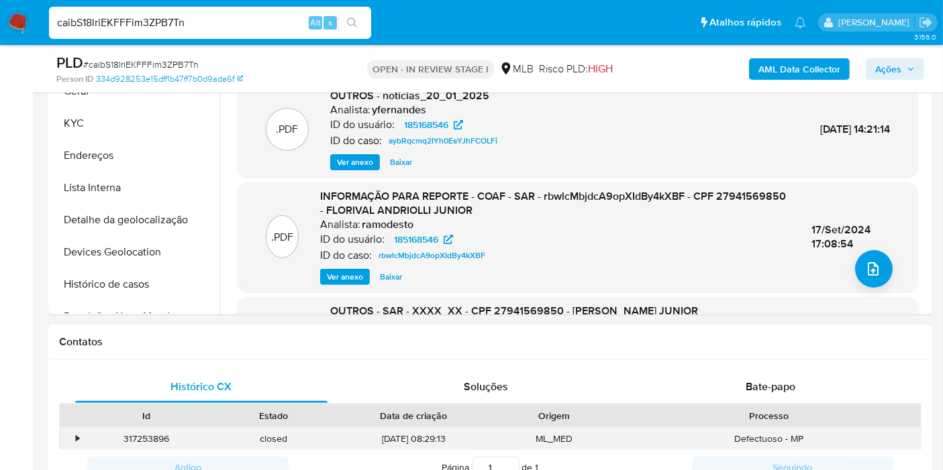
scroll to position [521, 0]
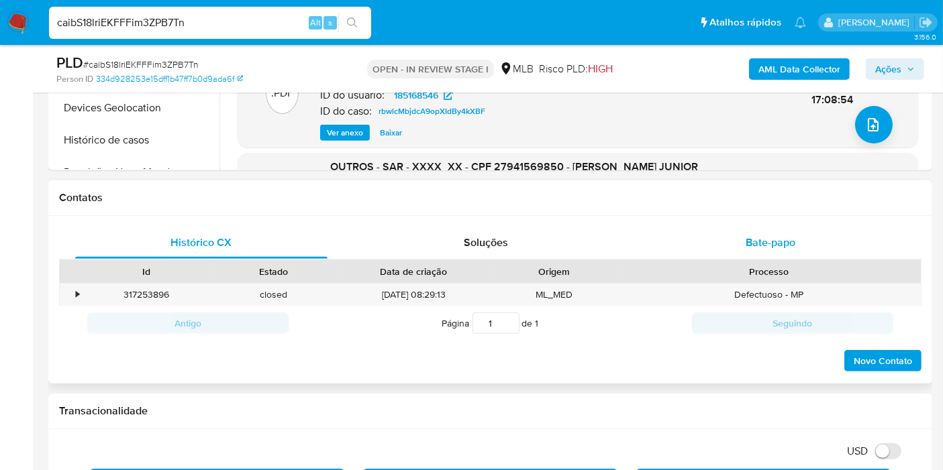
click at [755, 235] on span "Bate-papo" at bounding box center [771, 242] width 50 height 15
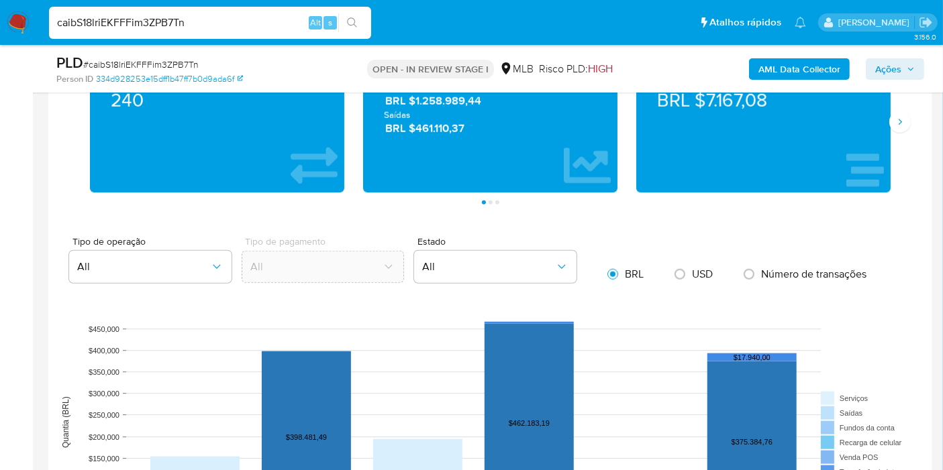
scroll to position [1566, 0]
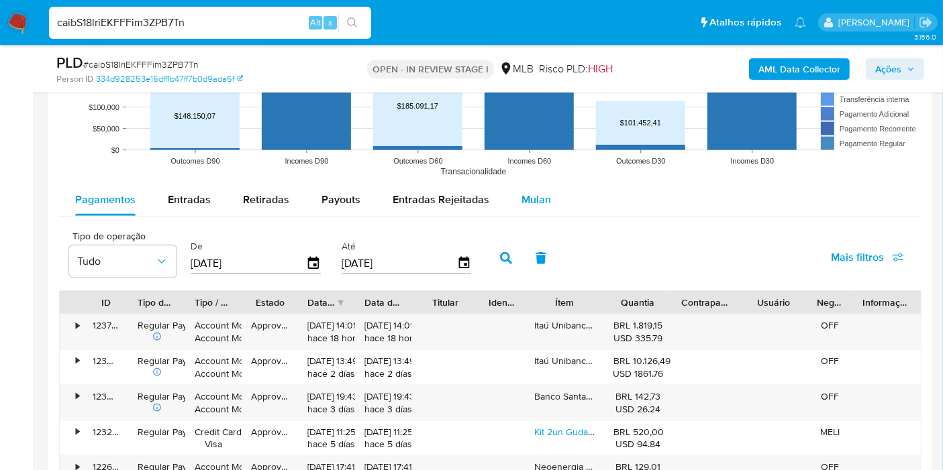
click at [548, 208] on button "Mulan" at bounding box center [536, 200] width 62 height 32
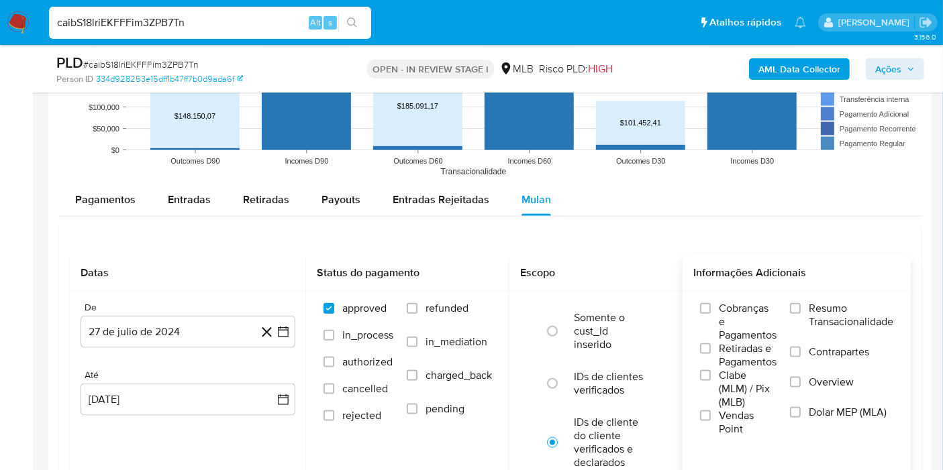
click at [816, 311] on span "Resumo Transacionalidade" at bounding box center [851, 315] width 85 height 27
click at [801, 311] on input "Resumo Transacionalidade" at bounding box center [795, 308] width 11 height 11
click at [285, 336] on icon "button" at bounding box center [283, 332] width 13 height 13
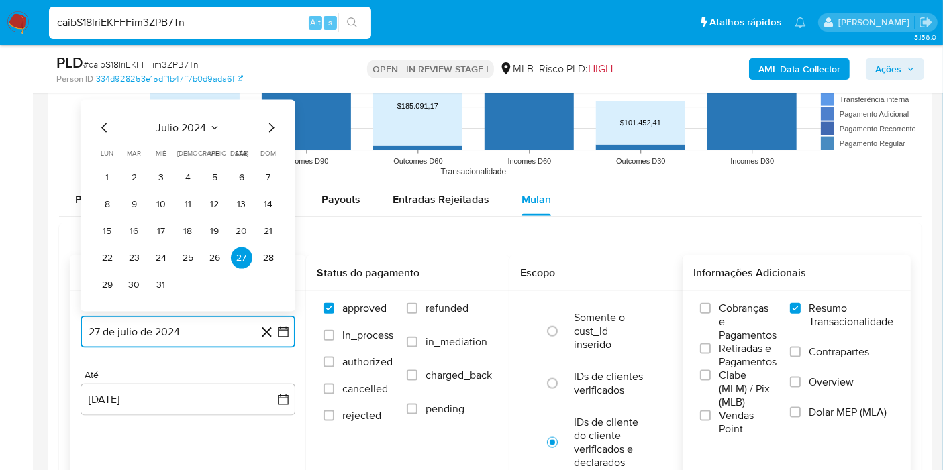
click at [200, 126] on span "julio 2024" at bounding box center [181, 127] width 50 height 13
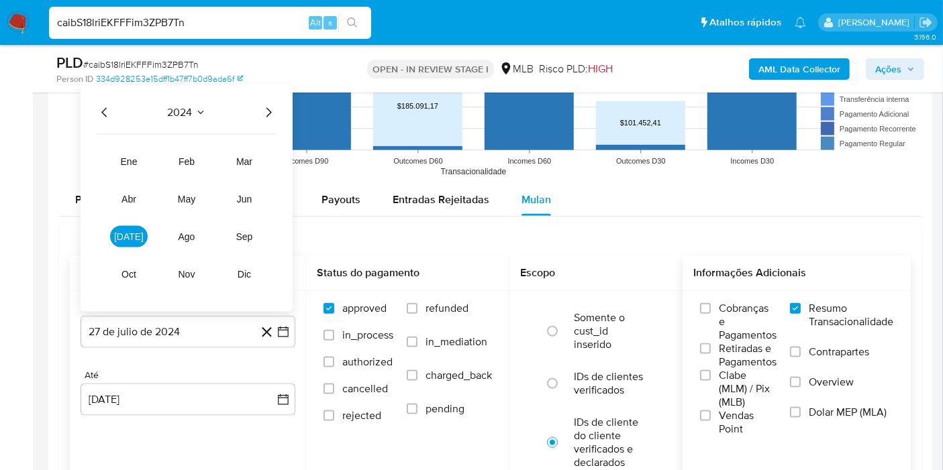
click at [272, 110] on icon "Año siguiente" at bounding box center [268, 113] width 16 height 16
click at [130, 238] on span "[DATE]" at bounding box center [129, 237] width 30 height 11
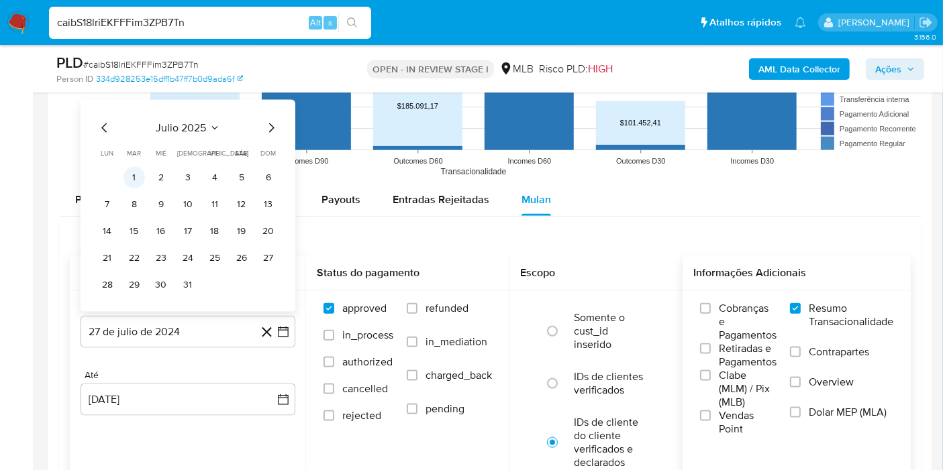
click at [134, 181] on button "1" at bounding box center [133, 177] width 21 height 21
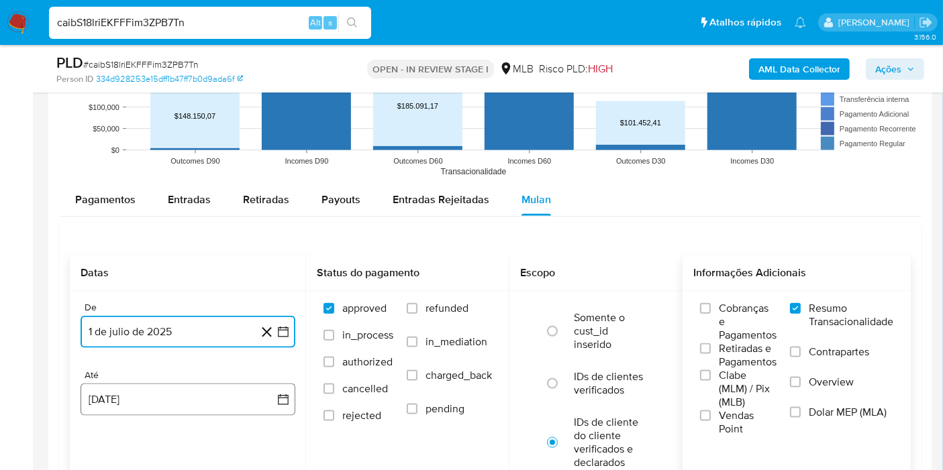
click at [262, 400] on button "[DATE]" at bounding box center [188, 400] width 215 height 32
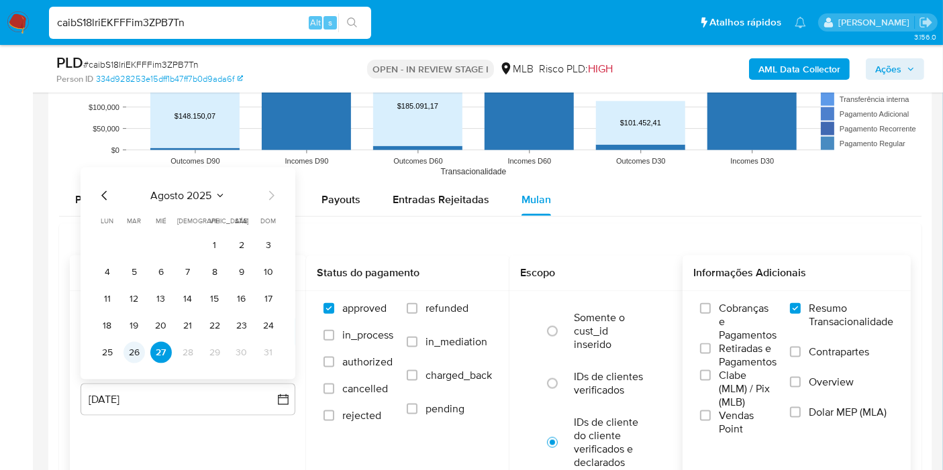
click at [130, 348] on button "26" at bounding box center [133, 352] width 21 height 21
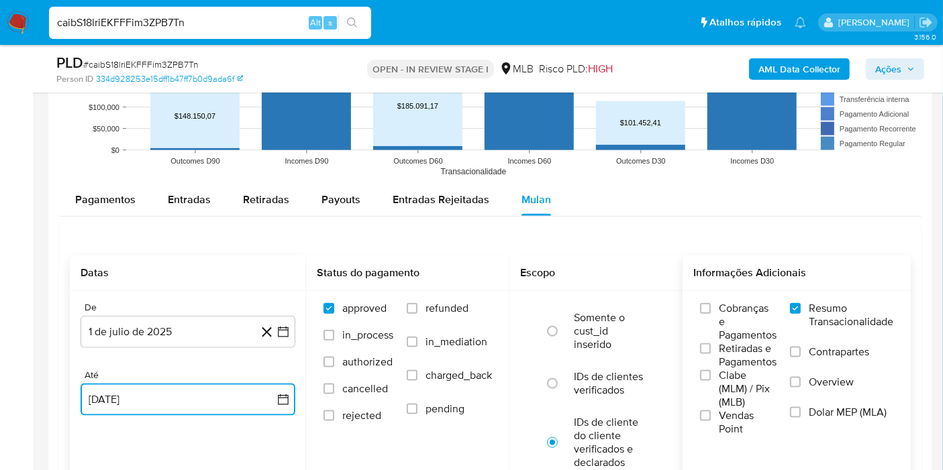
scroll to position [1715, 0]
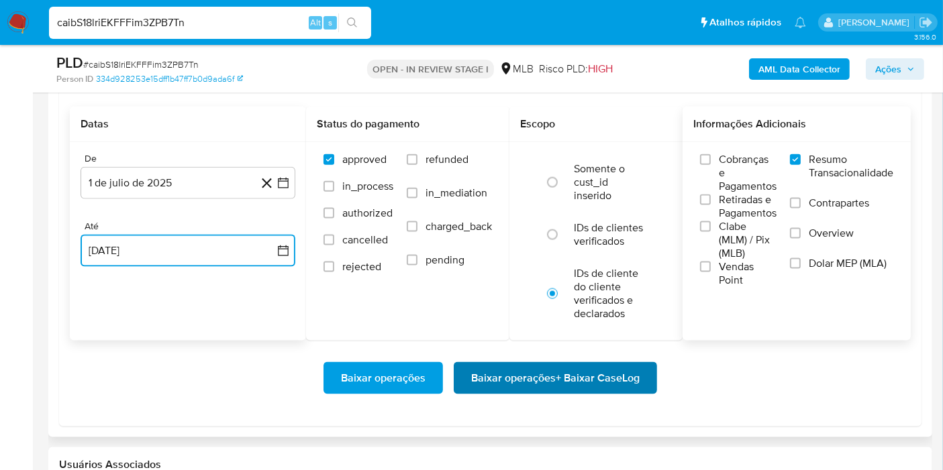
click at [598, 374] on span "Baixar operações + Baixar CaseLog" at bounding box center [555, 379] width 168 height 30
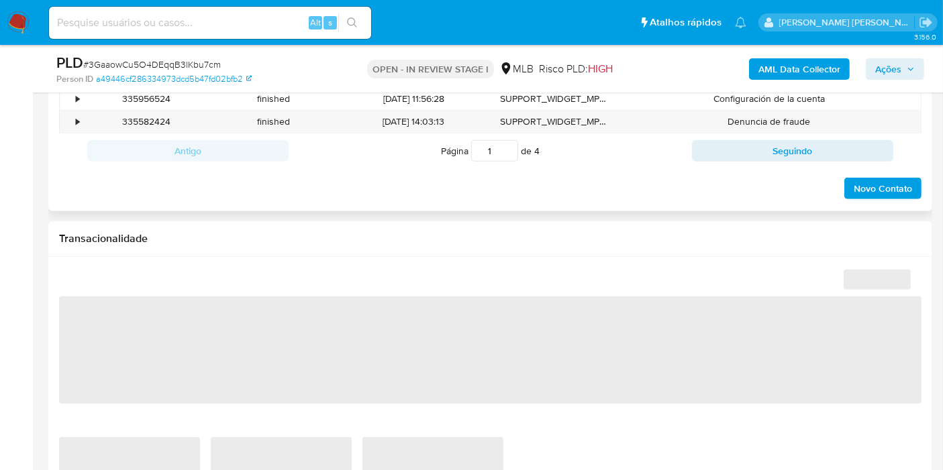
scroll to position [895, 0]
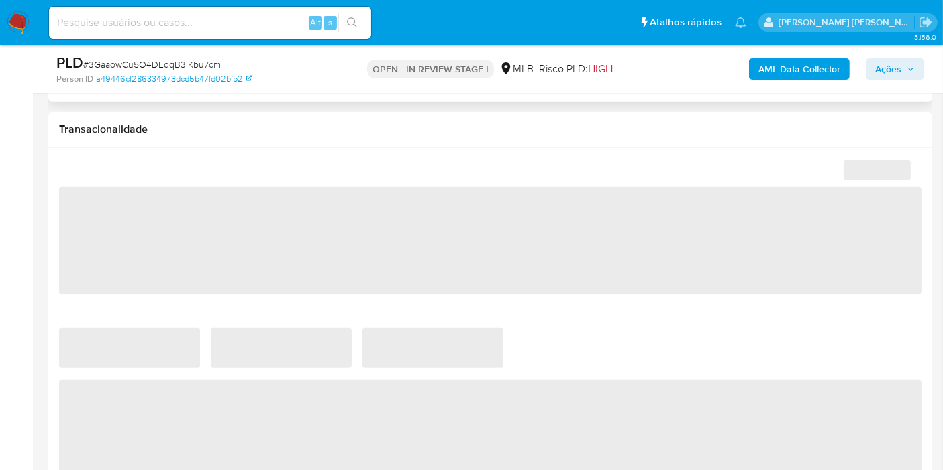
select select "10"
